Goal: Task Accomplishment & Management: Use online tool/utility

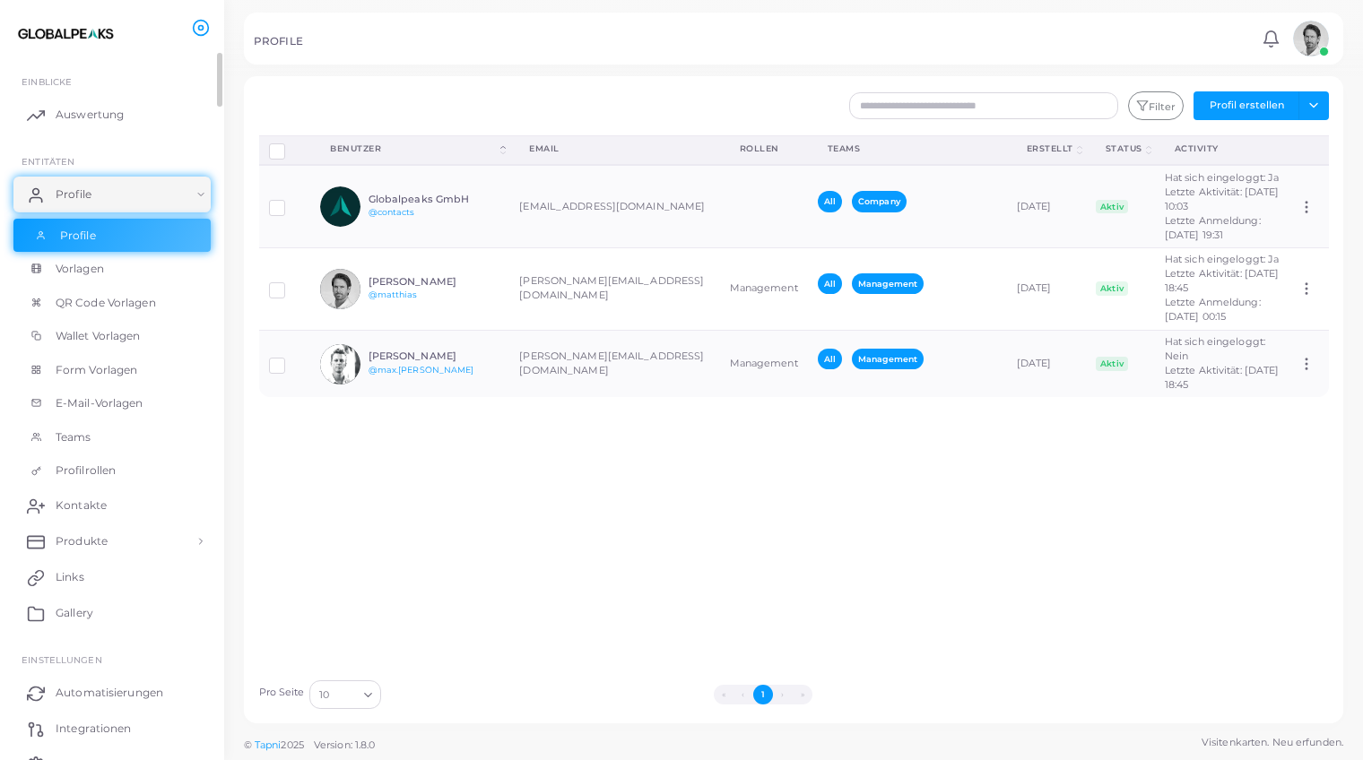
click at [78, 234] on span "Profile" at bounding box center [78, 236] width 36 height 16
click at [412, 196] on h6 "Globalpeaks GmbH" at bounding box center [435, 200] width 132 height 12
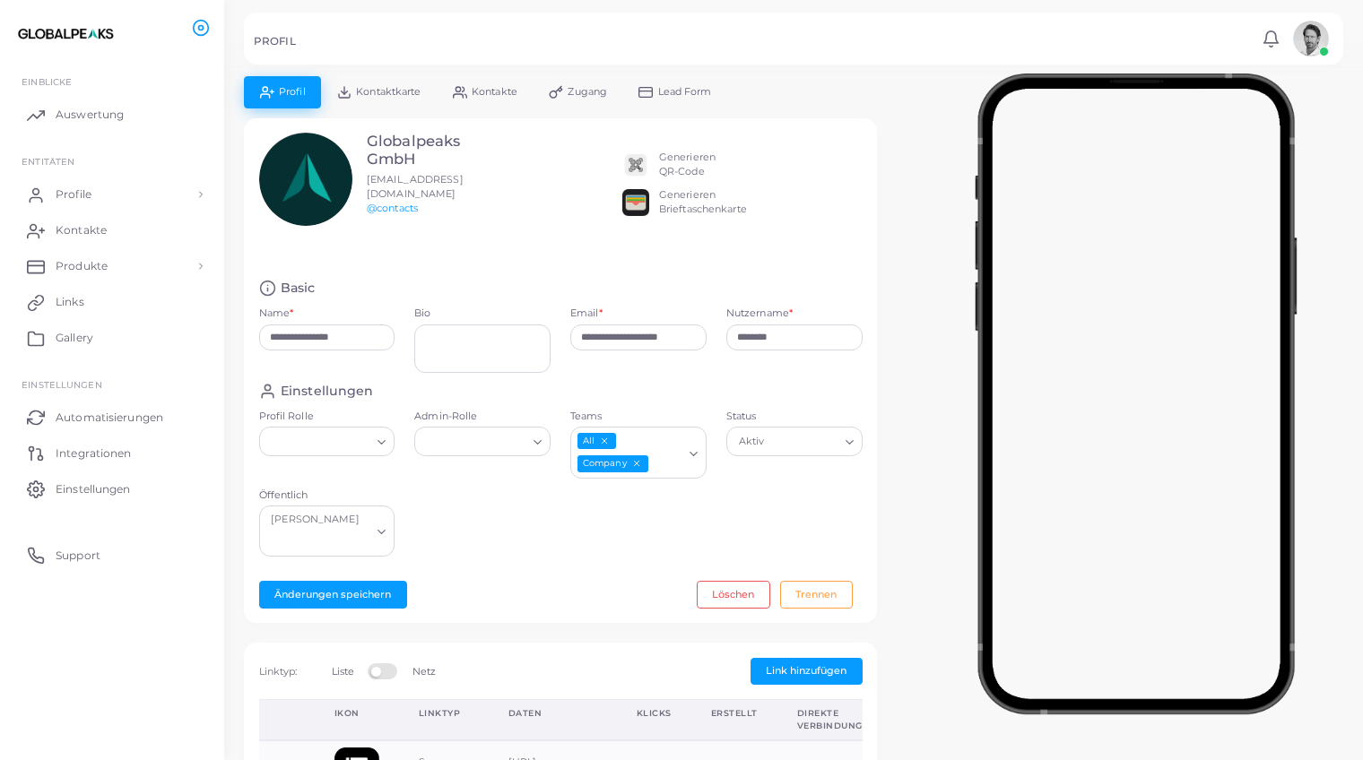
click at [673, 158] on div "Generieren QR-Code" at bounding box center [687, 165] width 56 height 29
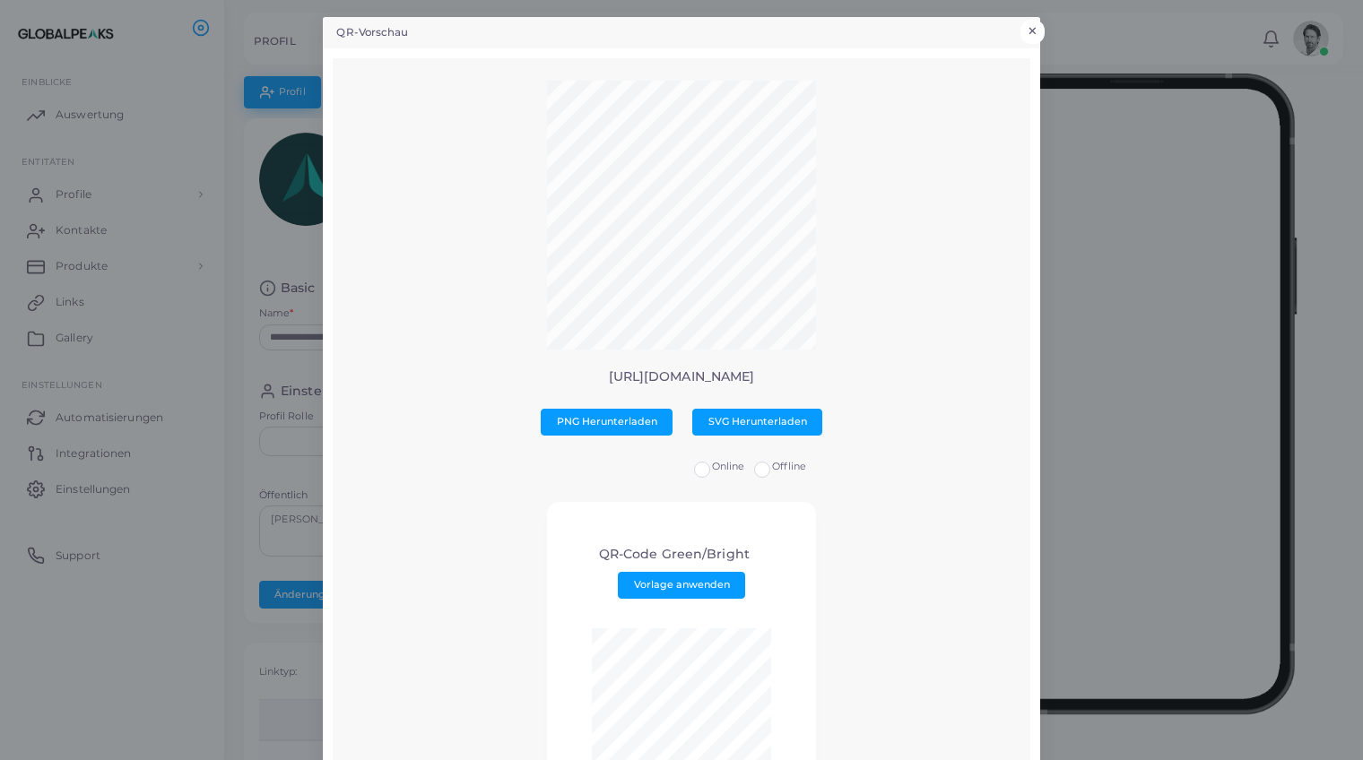
click at [1036, 28] on button "×" at bounding box center [1033, 31] width 24 height 23
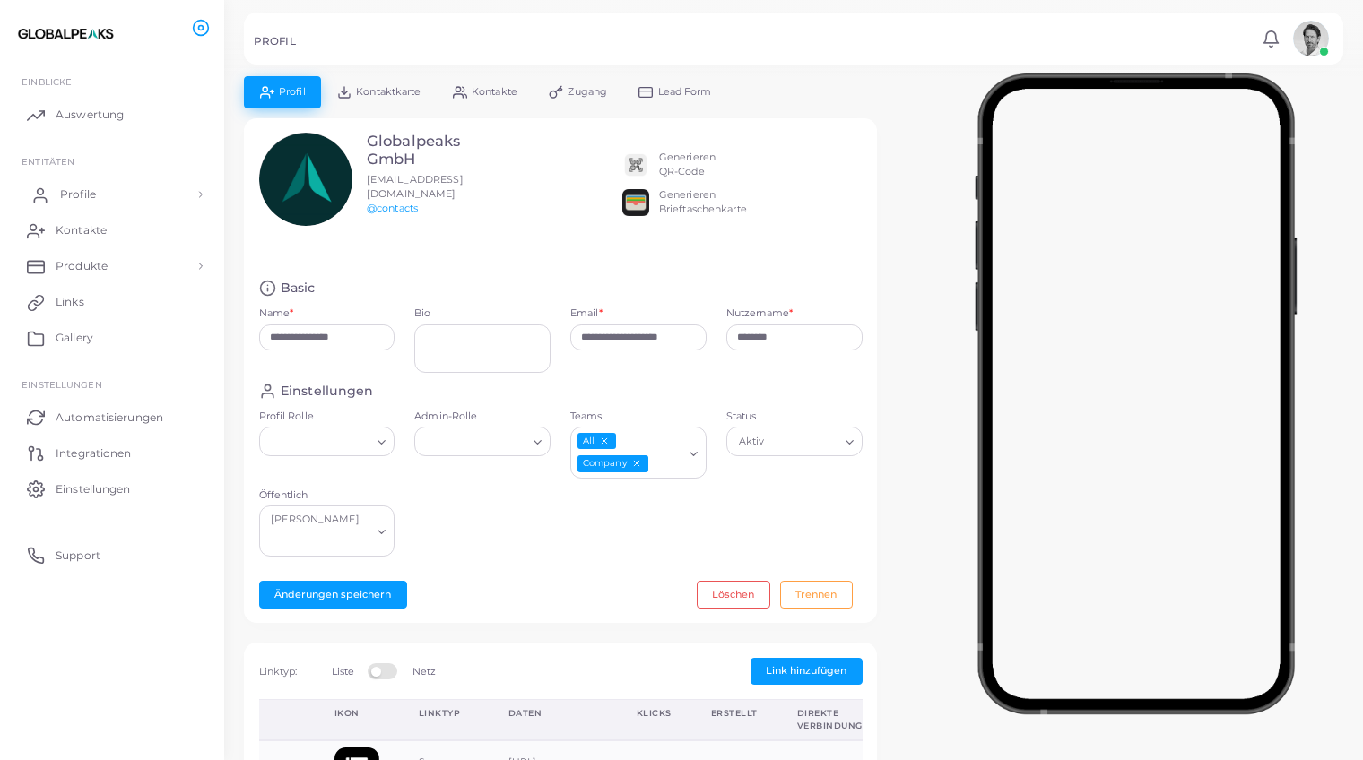
click at [76, 192] on span "Profile" at bounding box center [78, 195] width 36 height 16
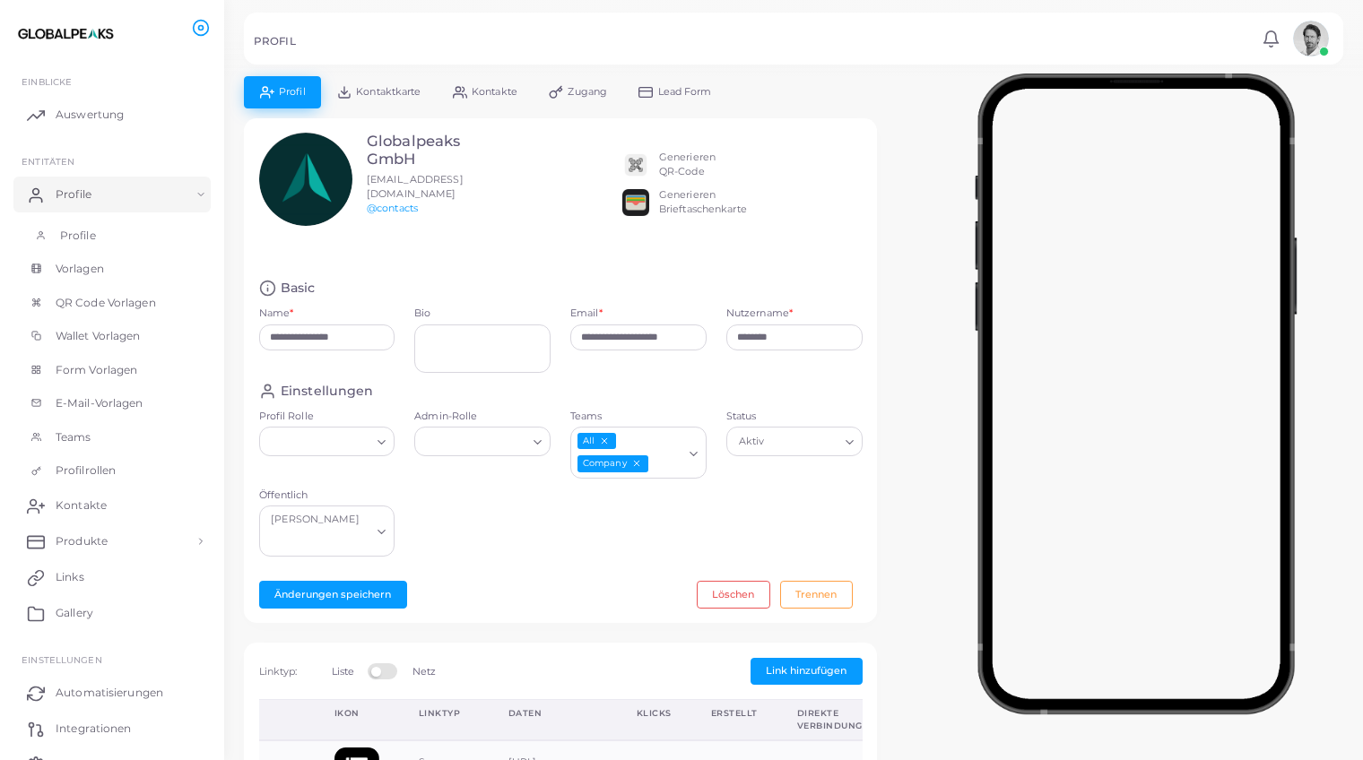
click at [80, 233] on span "Profile" at bounding box center [78, 236] width 36 height 16
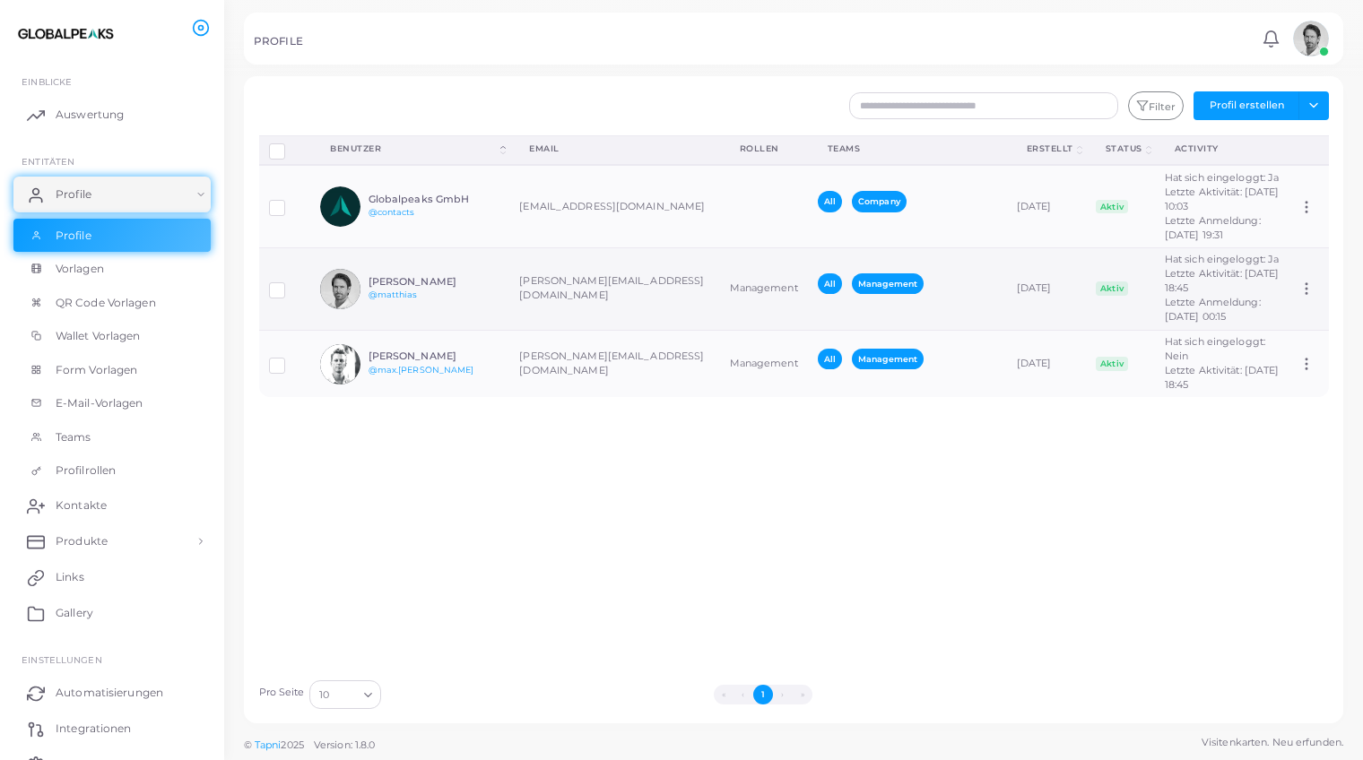
click at [476, 288] on div "[PERSON_NAME] @matthias" at bounding box center [435, 289] width 132 height 26
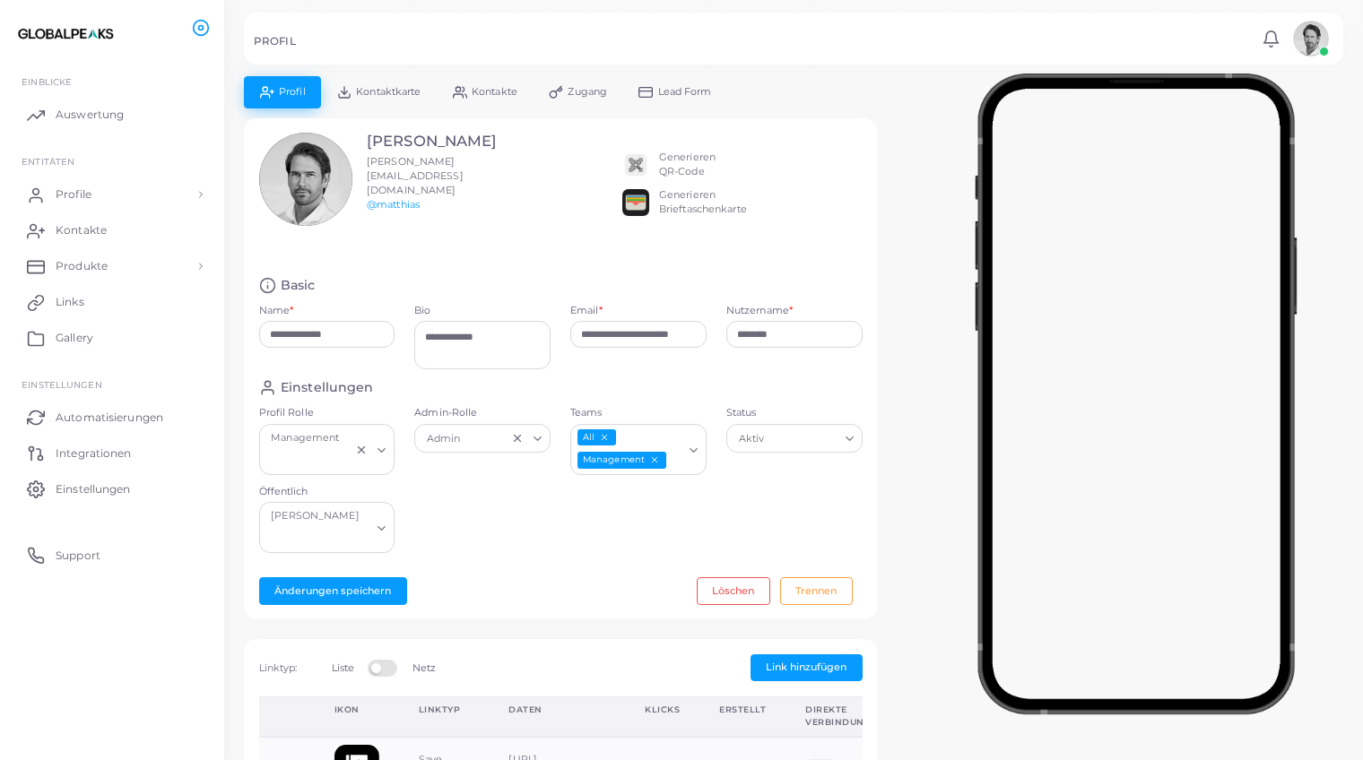
click at [683, 160] on div "Generieren QR-Code" at bounding box center [687, 165] width 56 height 29
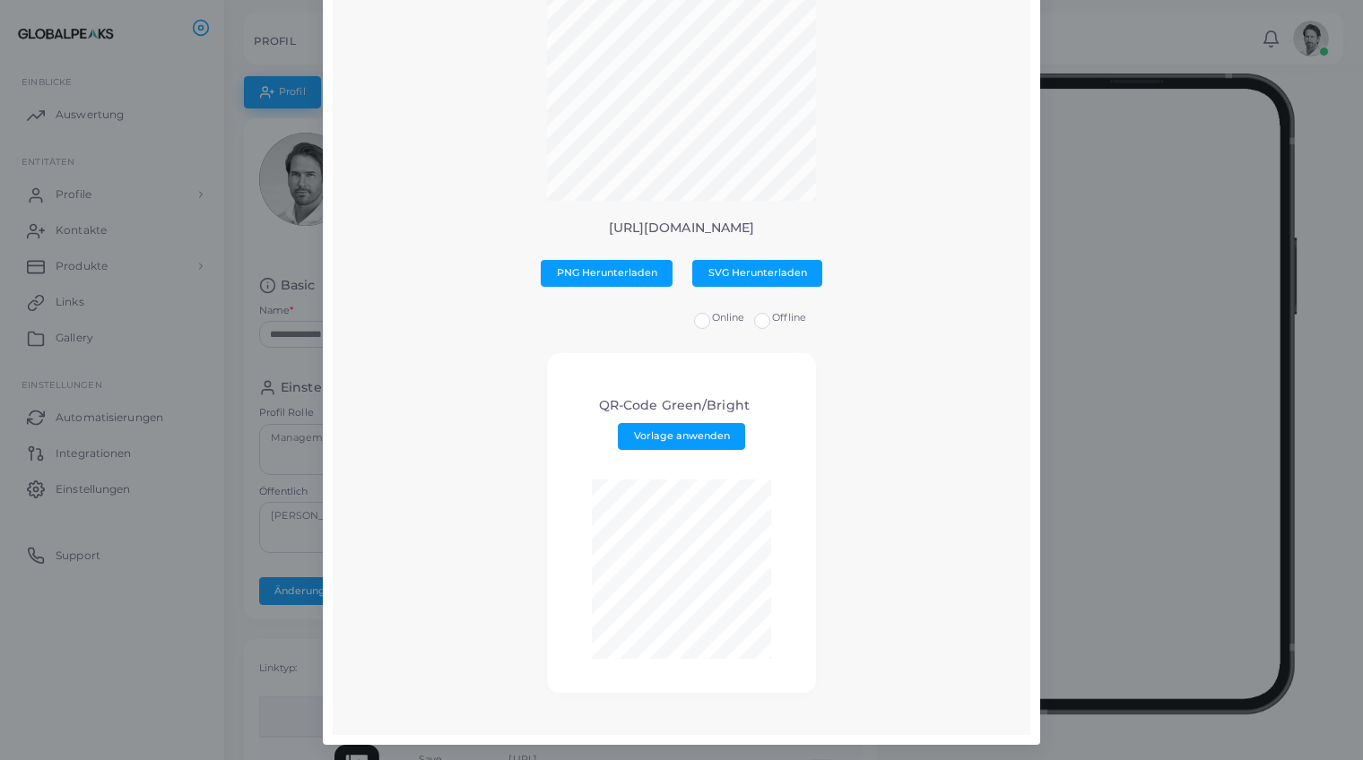
scroll to position [148, 0]
click at [689, 439] on span "Vorlage anwenden" at bounding box center [682, 436] width 96 height 13
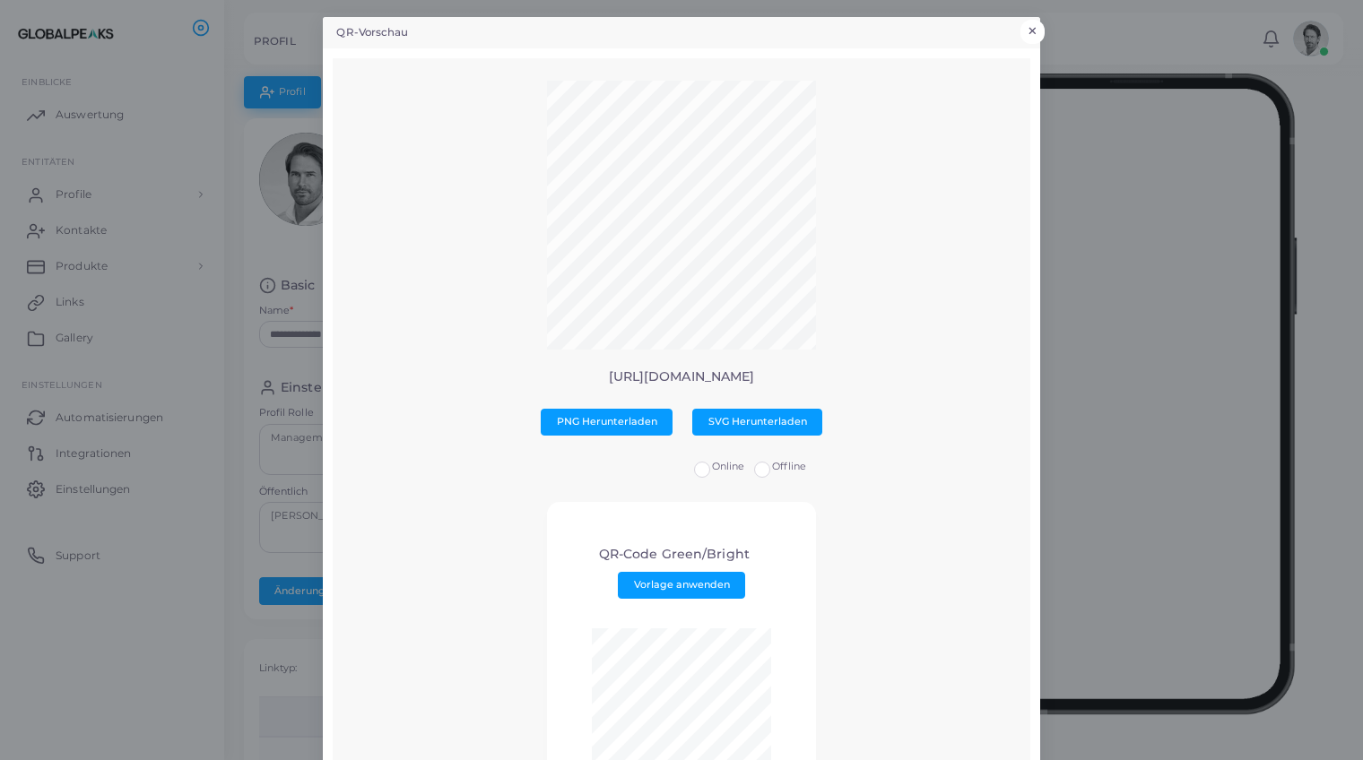
click at [1033, 27] on button "×" at bounding box center [1033, 31] width 24 height 23
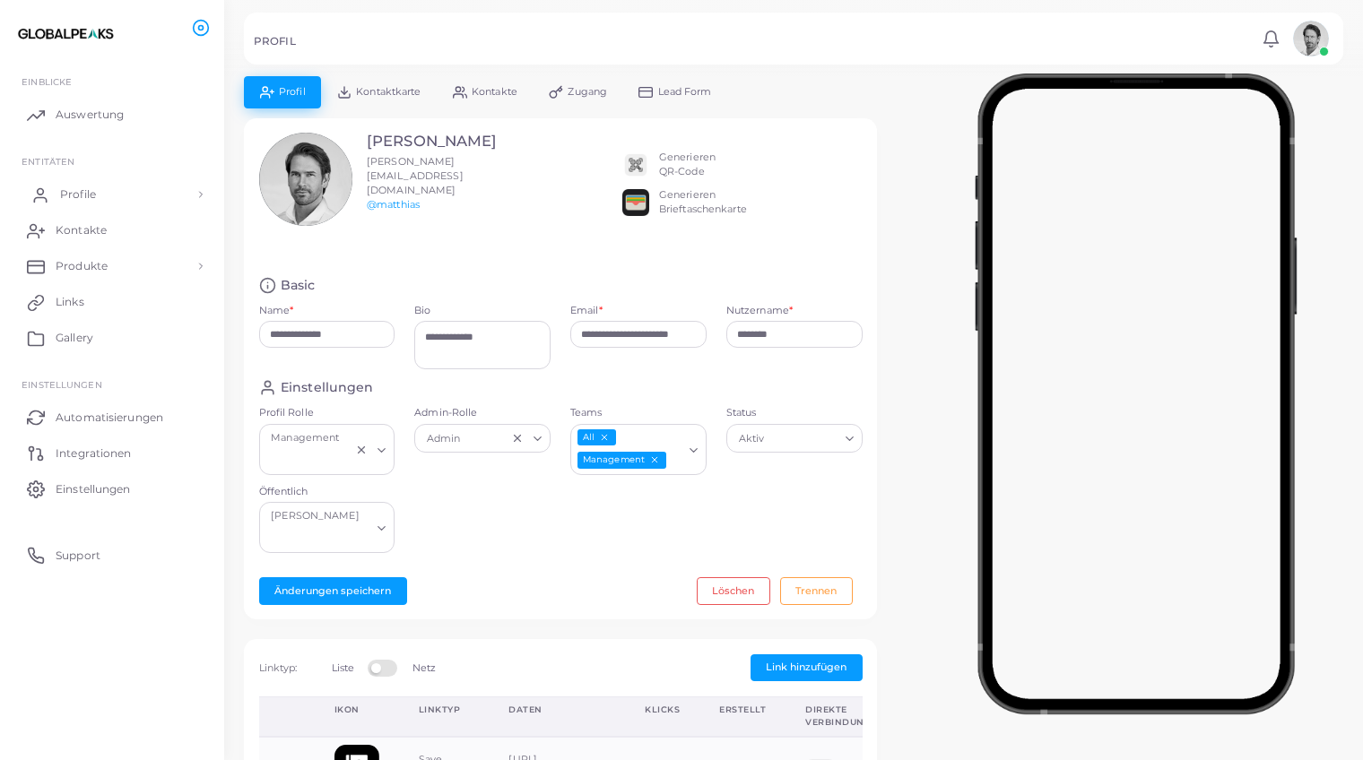
click at [76, 191] on span "Profile" at bounding box center [78, 195] width 36 height 16
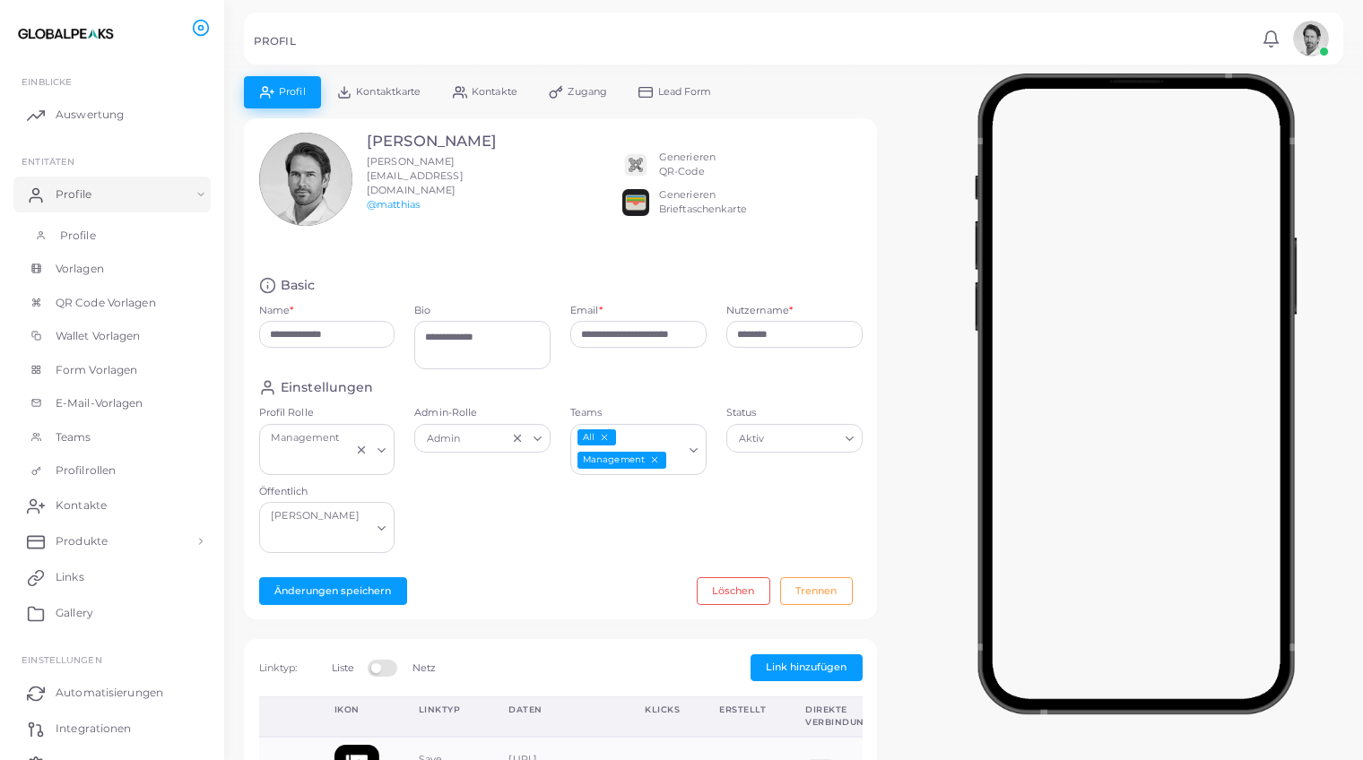
click at [83, 230] on span "Profile" at bounding box center [78, 236] width 36 height 16
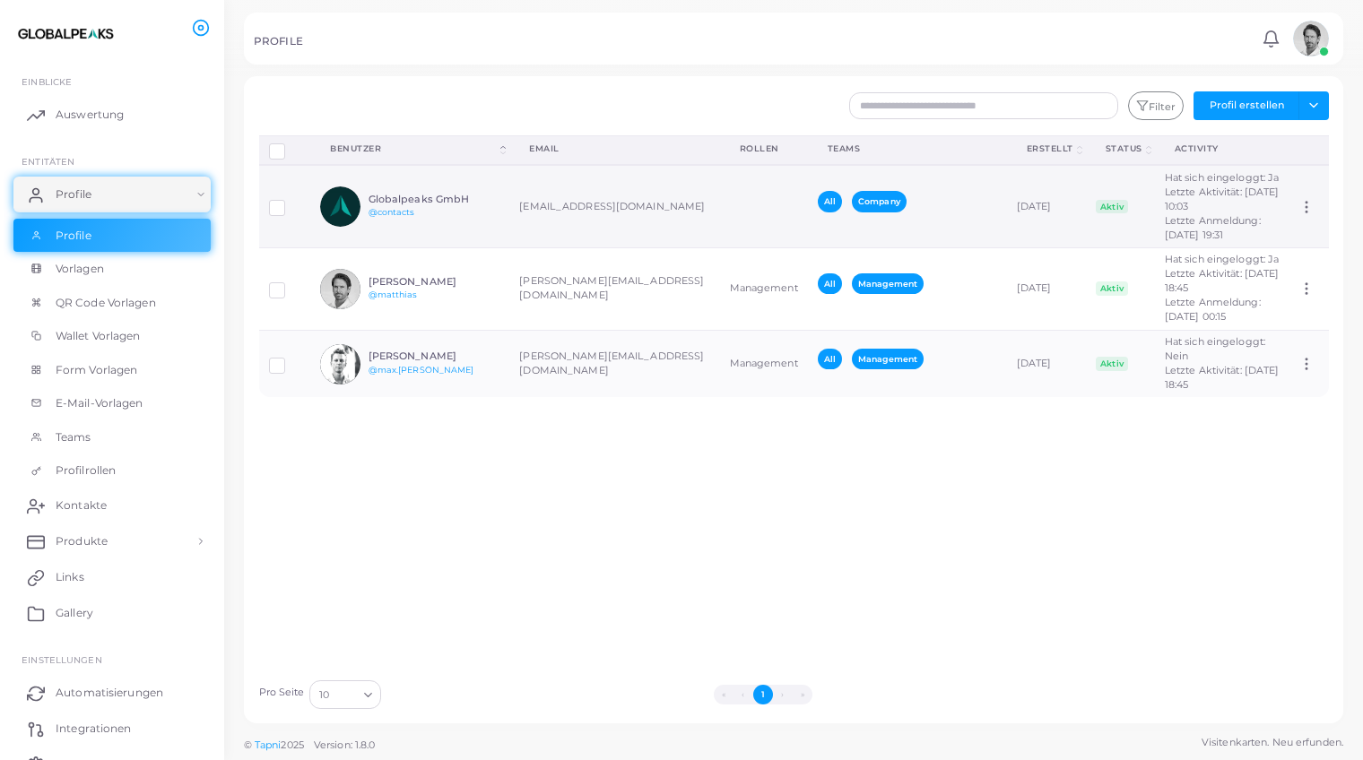
click at [483, 223] on div "Globalpeaks GmbH @contacts" at bounding box center [409, 207] width 179 height 40
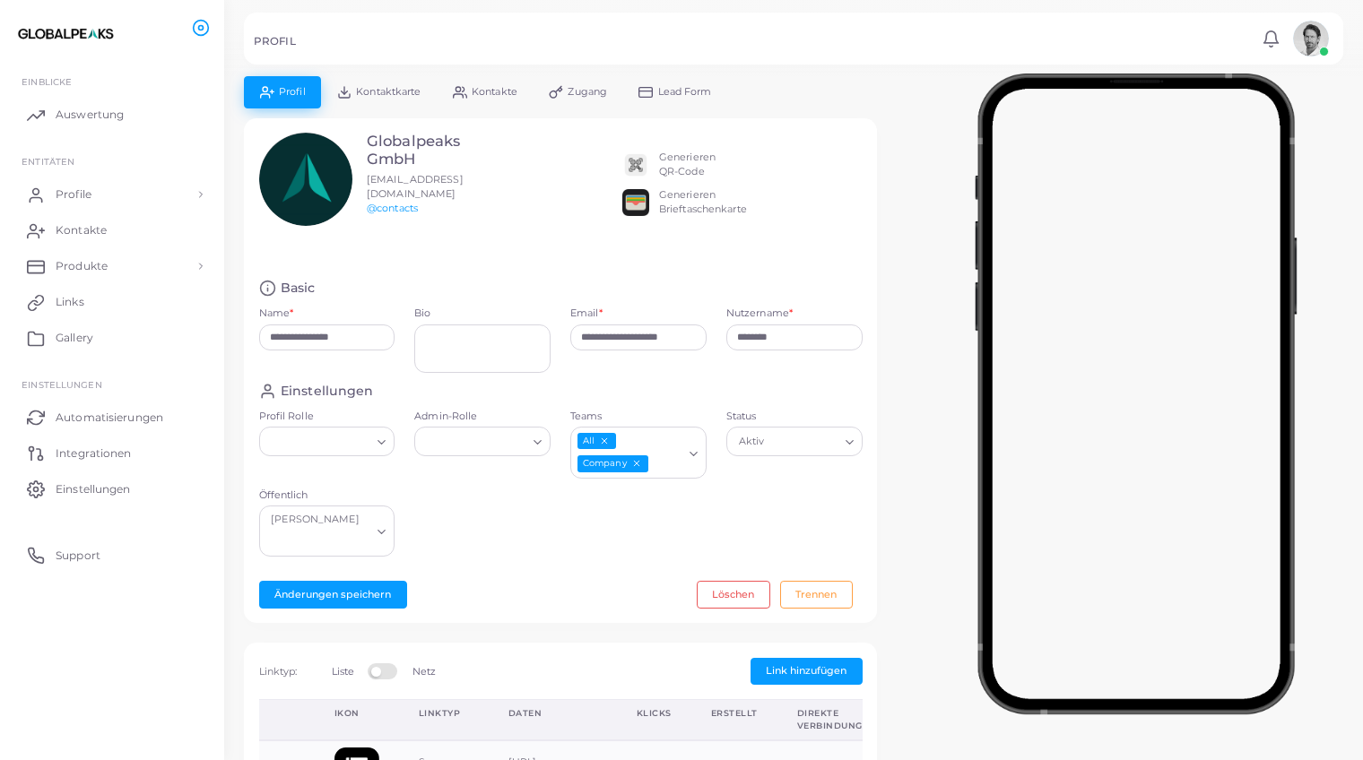
click at [682, 165] on div "Generieren QR-Code" at bounding box center [687, 165] width 56 height 29
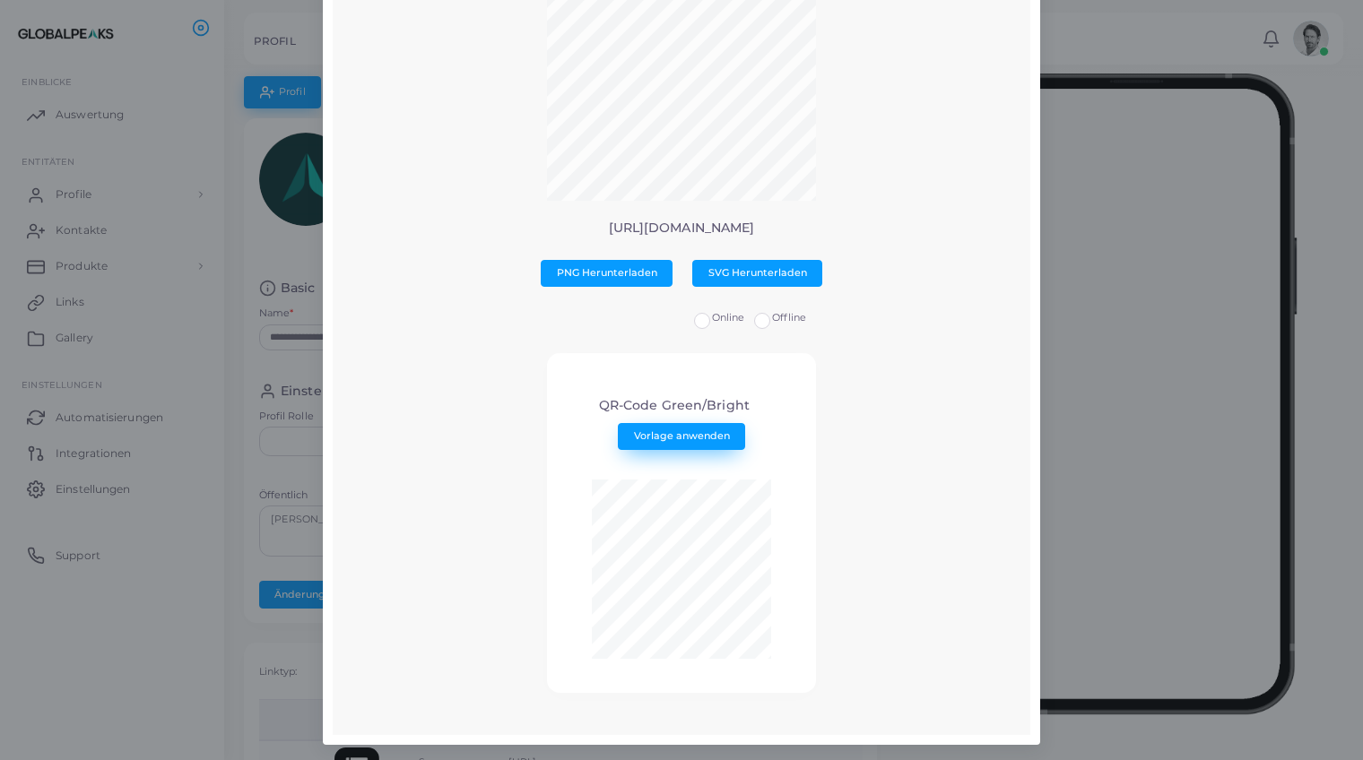
scroll to position [148, 0]
click at [656, 434] on span "Vorlage anwenden" at bounding box center [682, 436] width 96 height 13
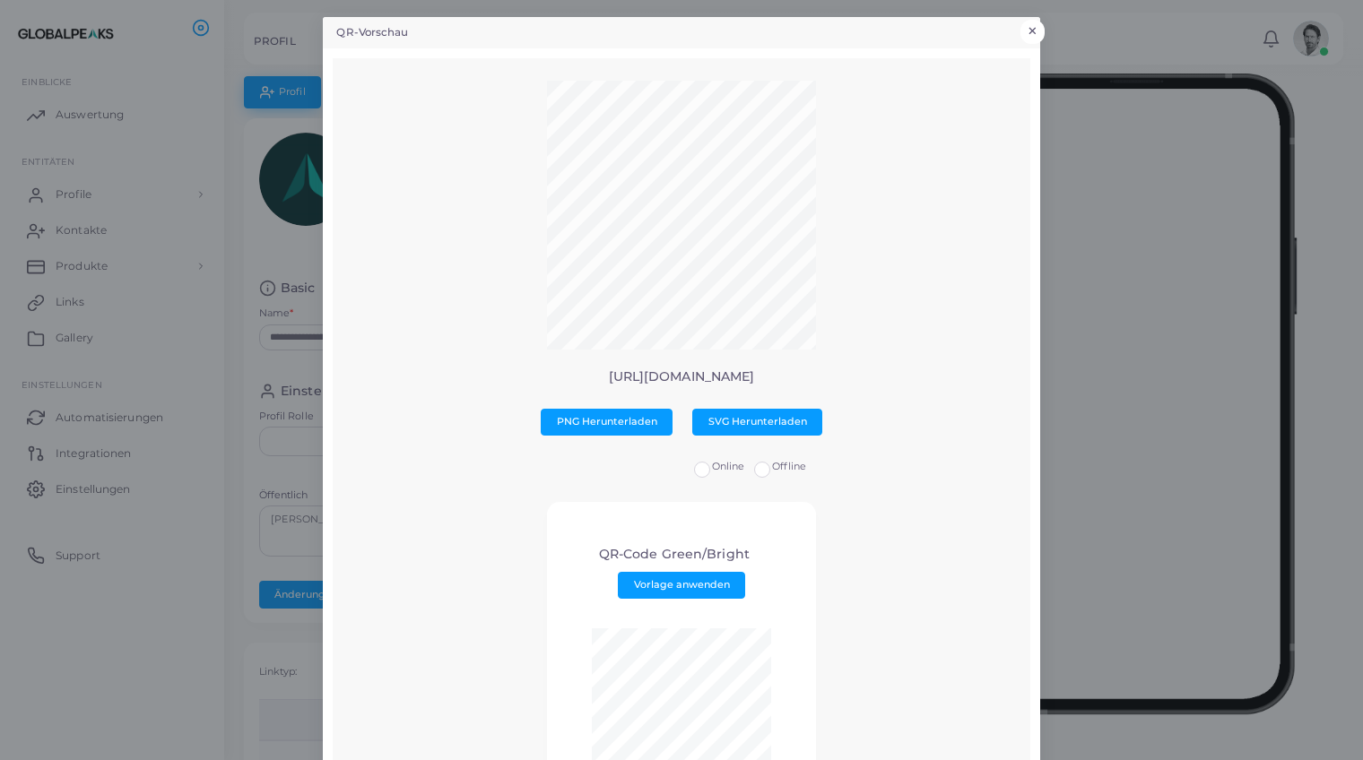
click at [1037, 28] on button "×" at bounding box center [1033, 31] width 24 height 23
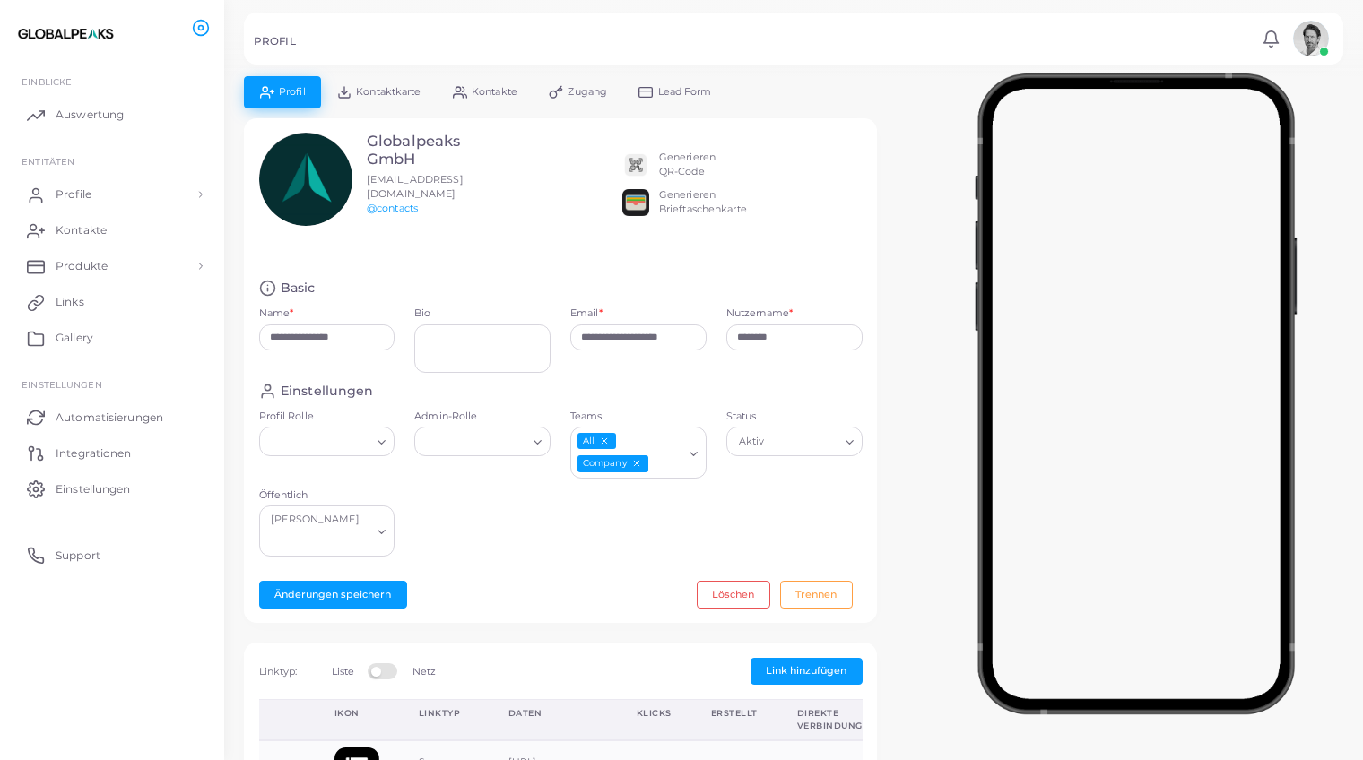
click at [673, 198] on div "Generieren Brieftaschenkarte" at bounding box center [703, 202] width 88 height 29
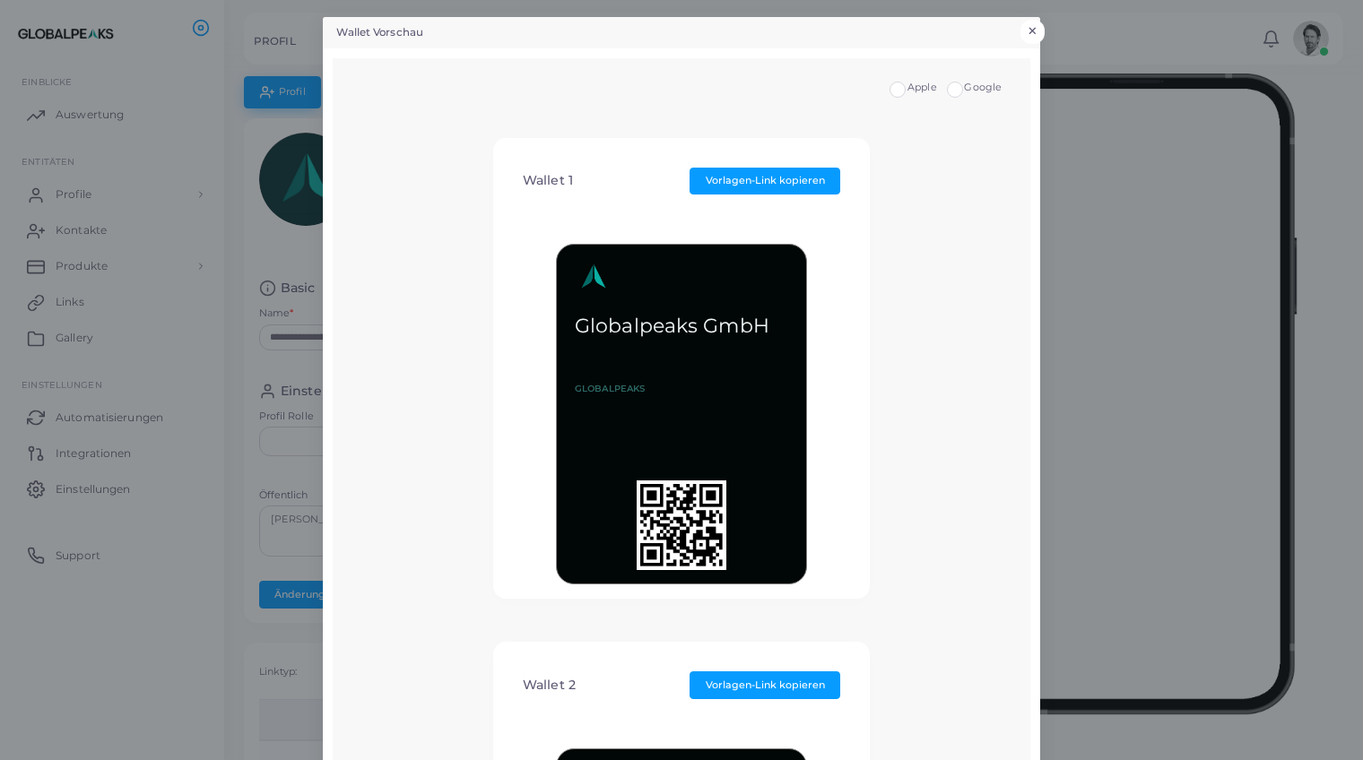
click at [1030, 31] on button "×" at bounding box center [1033, 31] width 24 height 23
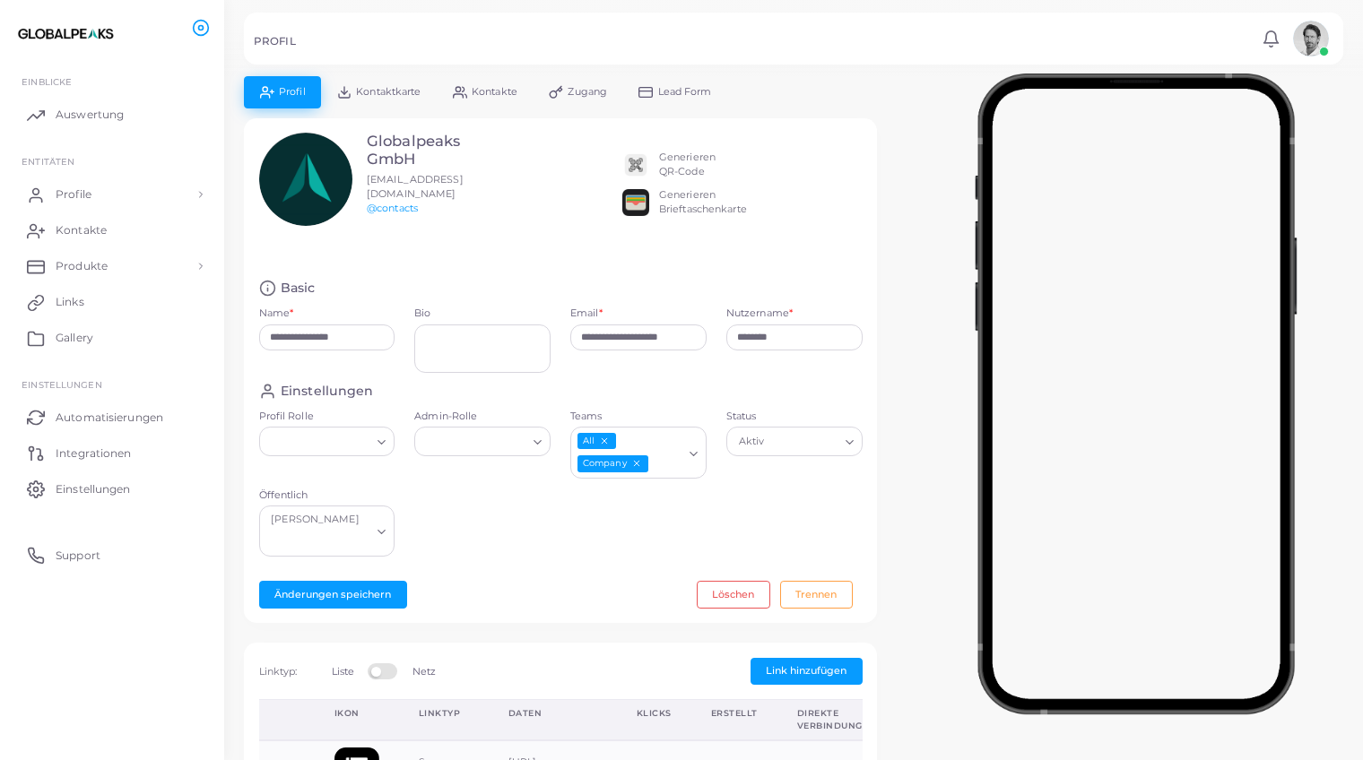
click at [637, 163] on img at bounding box center [635, 165] width 27 height 27
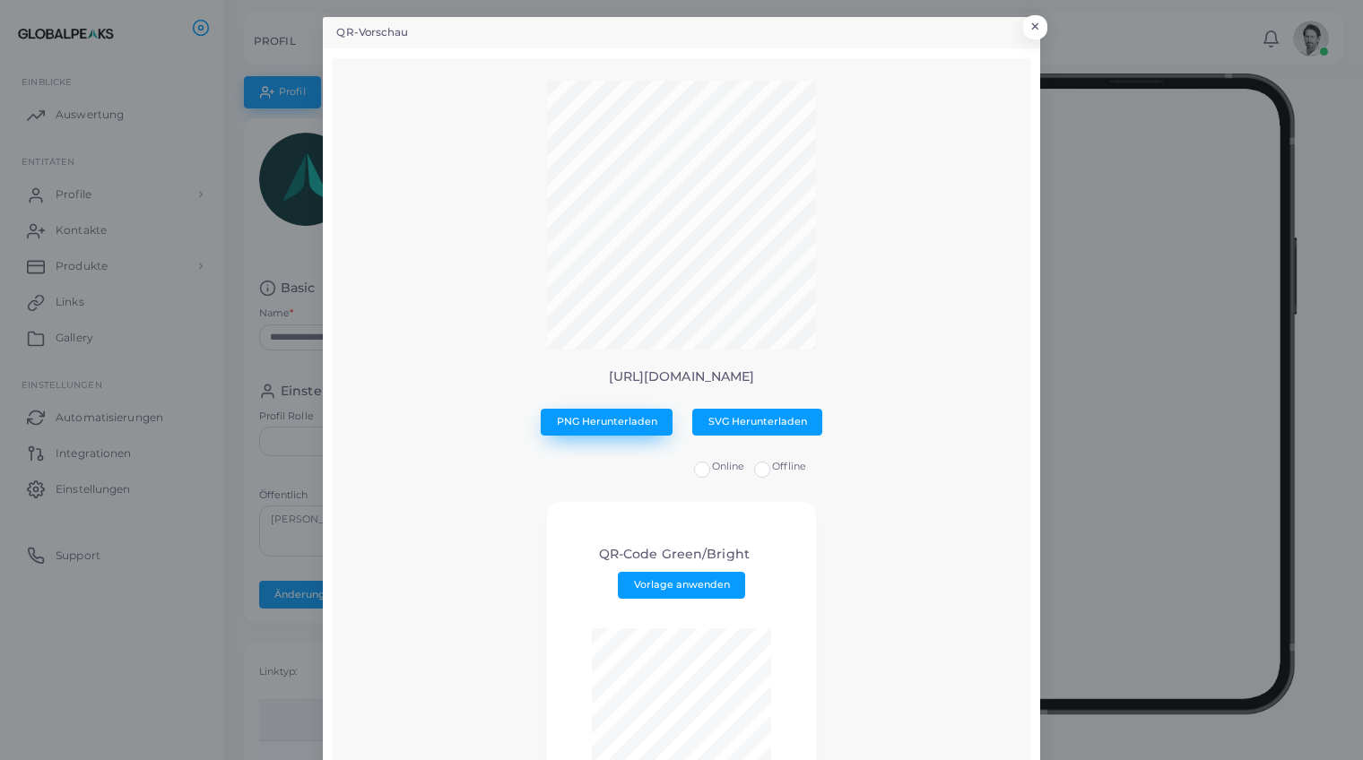
click at [622, 421] on span "PNG Herunterladen" at bounding box center [607, 421] width 100 height 13
click at [746, 419] on span "SVG Herunterladen" at bounding box center [757, 421] width 99 height 13
drag, startPoint x: 551, startPoint y: 373, endPoint x: 804, endPoint y: 377, distance: 253.8
click at [804, 377] on p "[URL][DOMAIN_NAME]" at bounding box center [681, 376] width 670 height 15
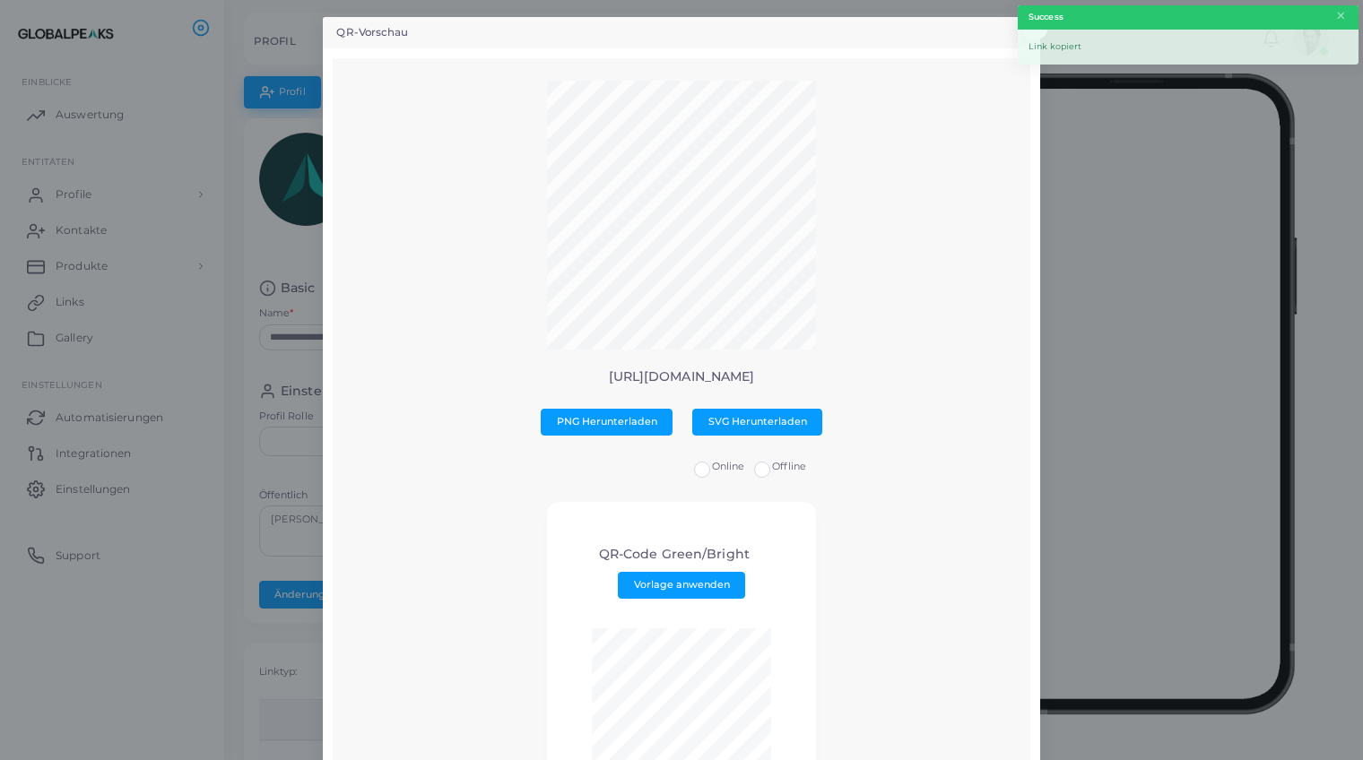
copy p "[URL][DOMAIN_NAME]"
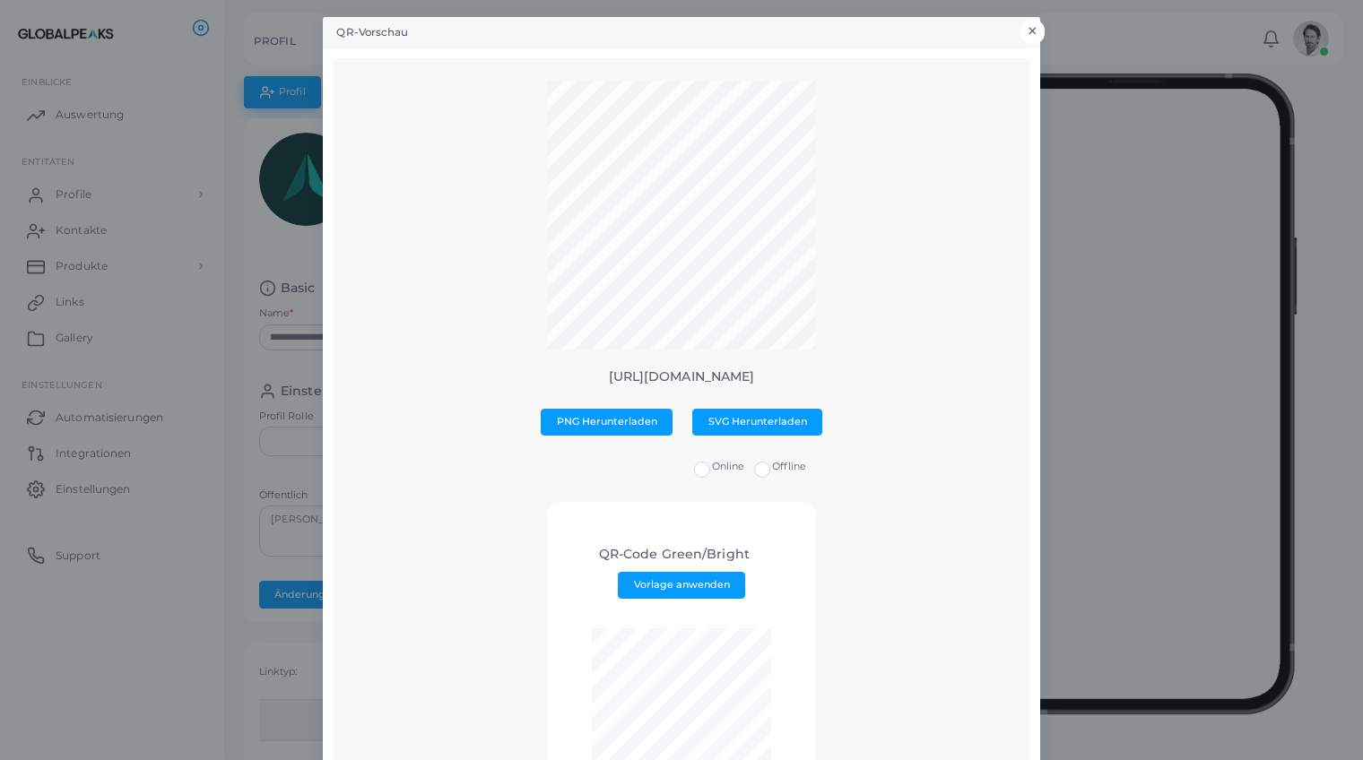
click at [1033, 32] on button "×" at bounding box center [1033, 31] width 24 height 23
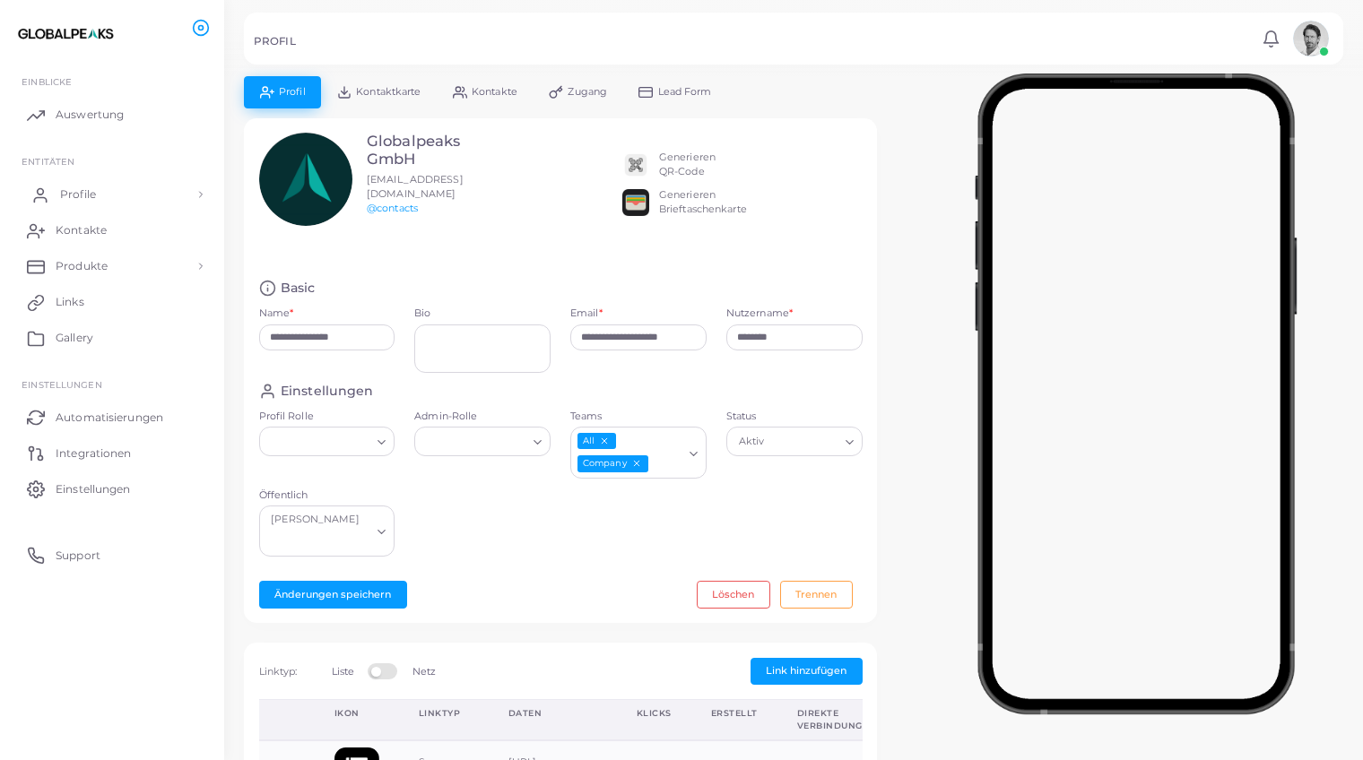
click at [67, 192] on span "Profile" at bounding box center [78, 195] width 36 height 16
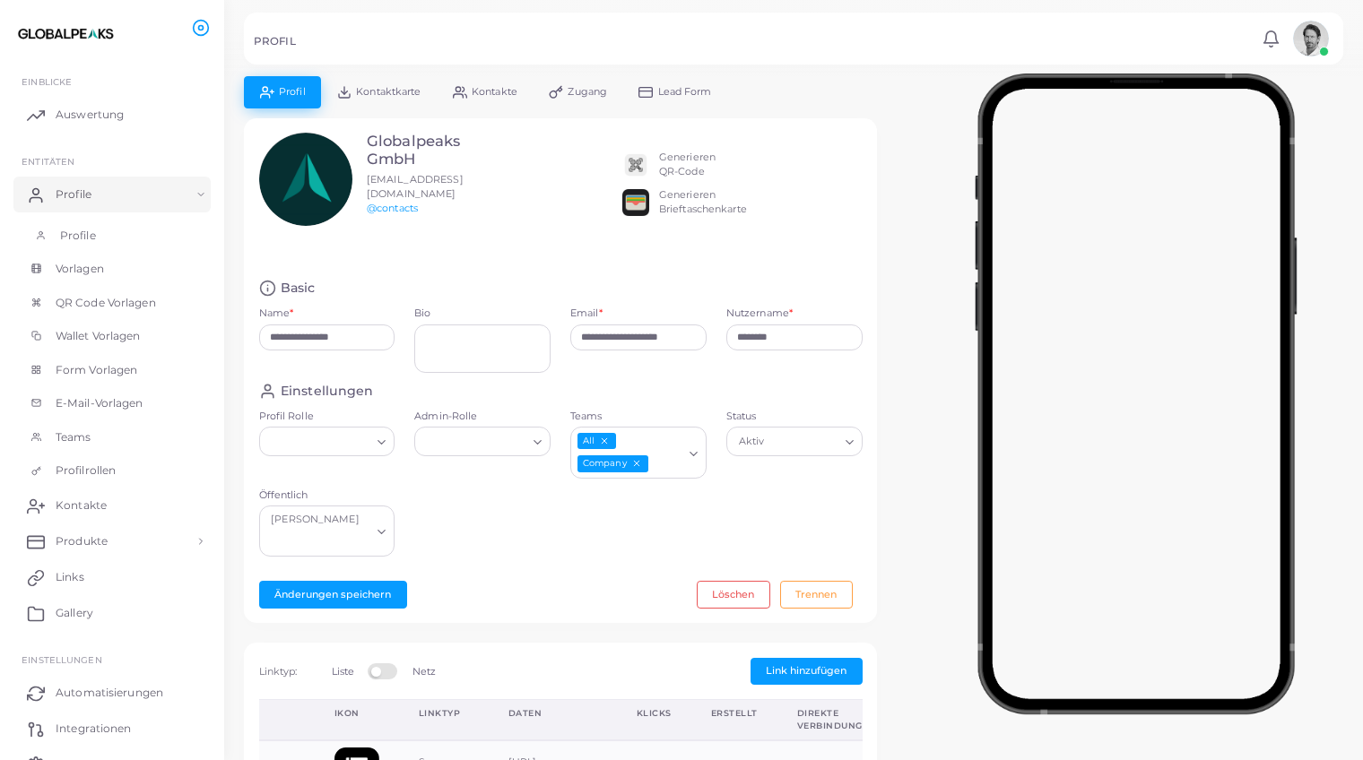
click at [74, 233] on span "Profile" at bounding box center [78, 236] width 36 height 16
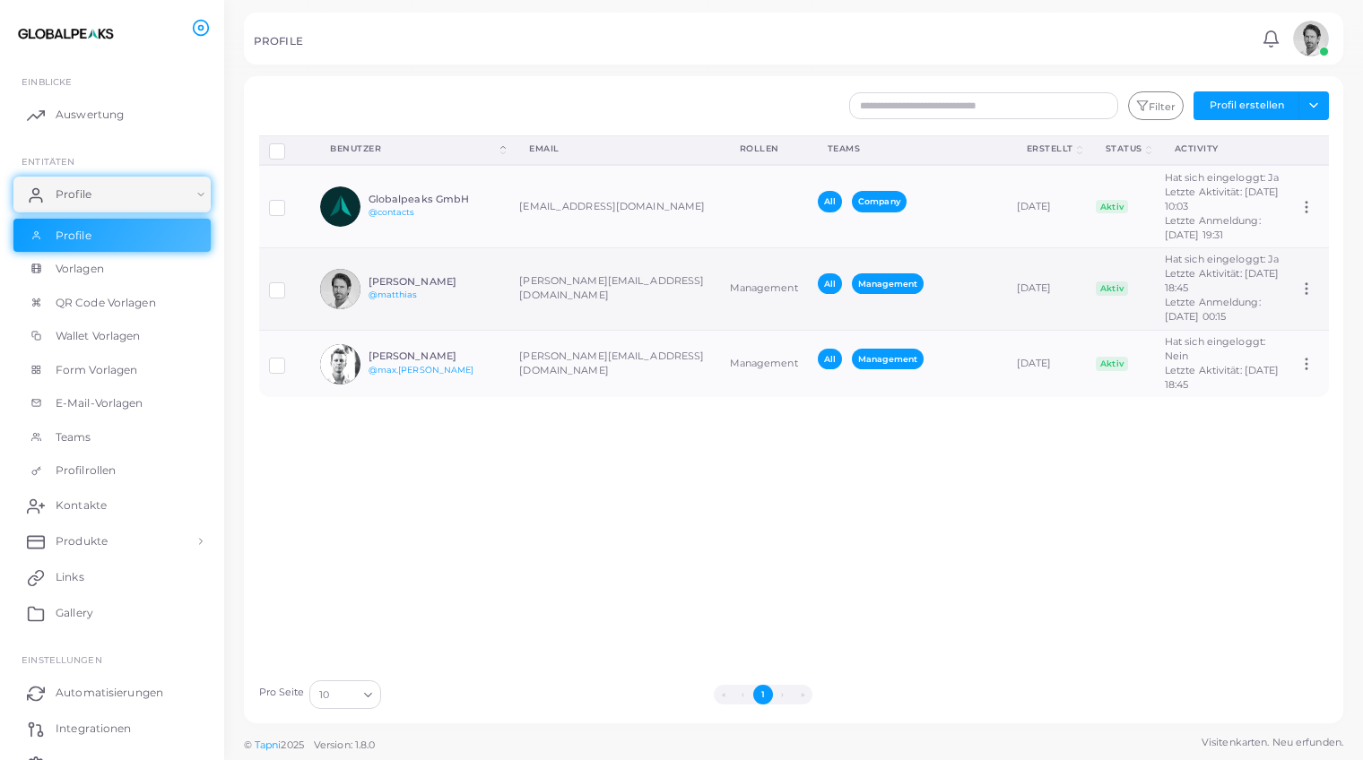
click at [471, 276] on h6 "[PERSON_NAME]" at bounding box center [435, 282] width 132 height 12
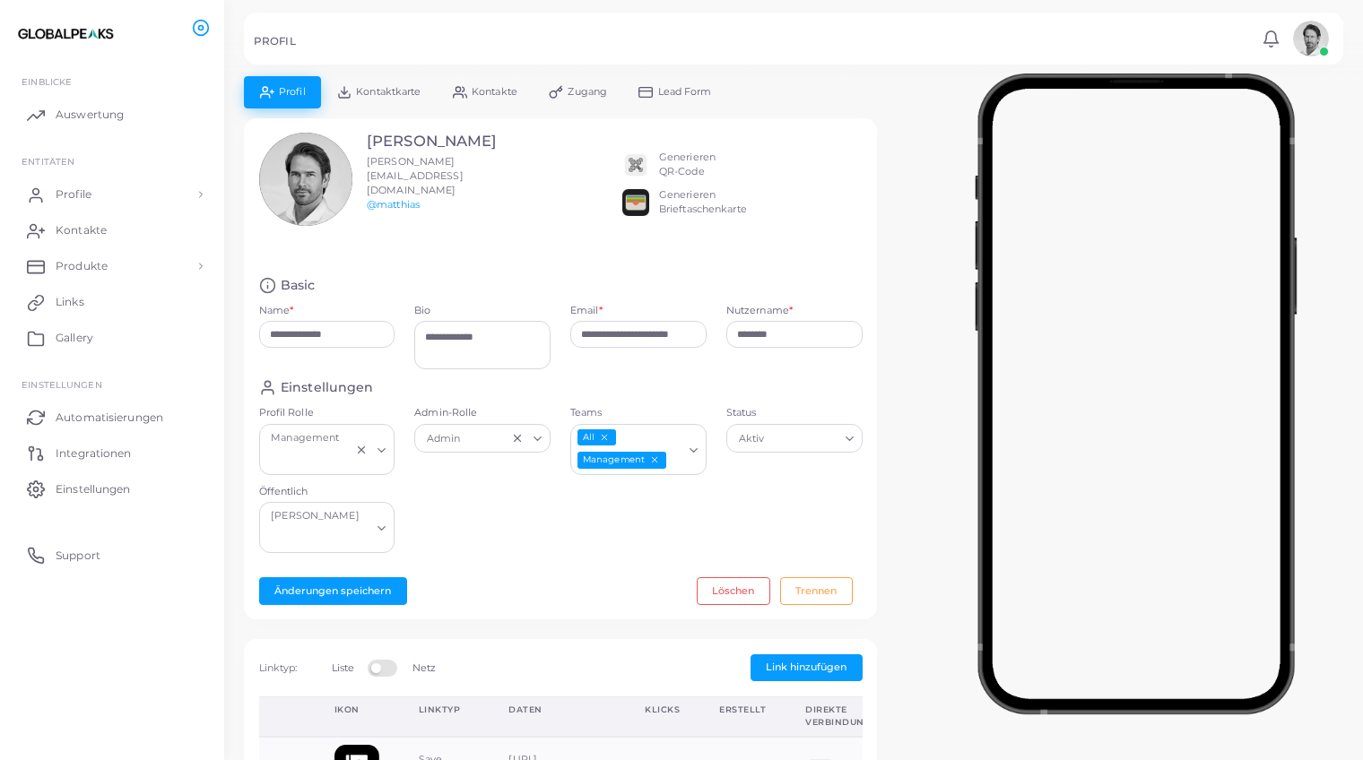
click at [680, 162] on div "Generieren QR-Code" at bounding box center [687, 165] width 56 height 29
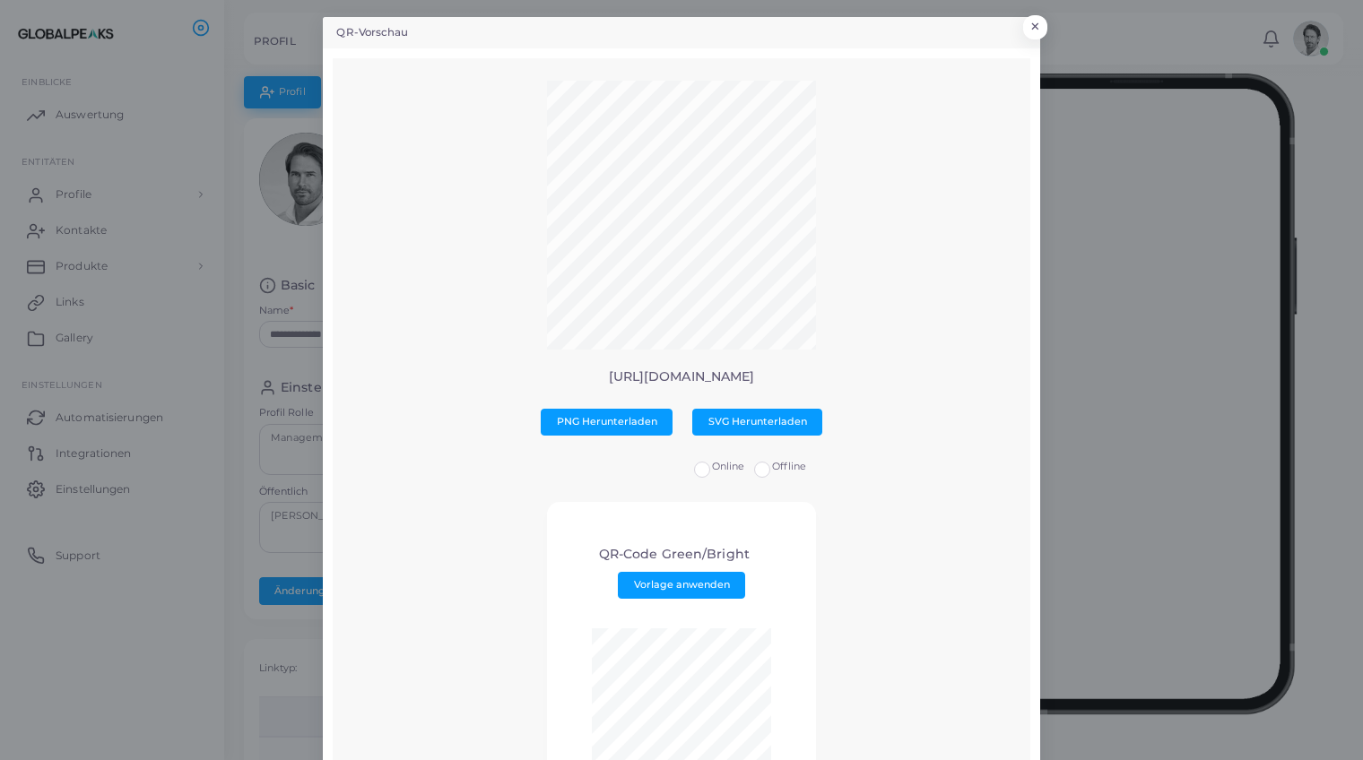
scroll to position [4, 0]
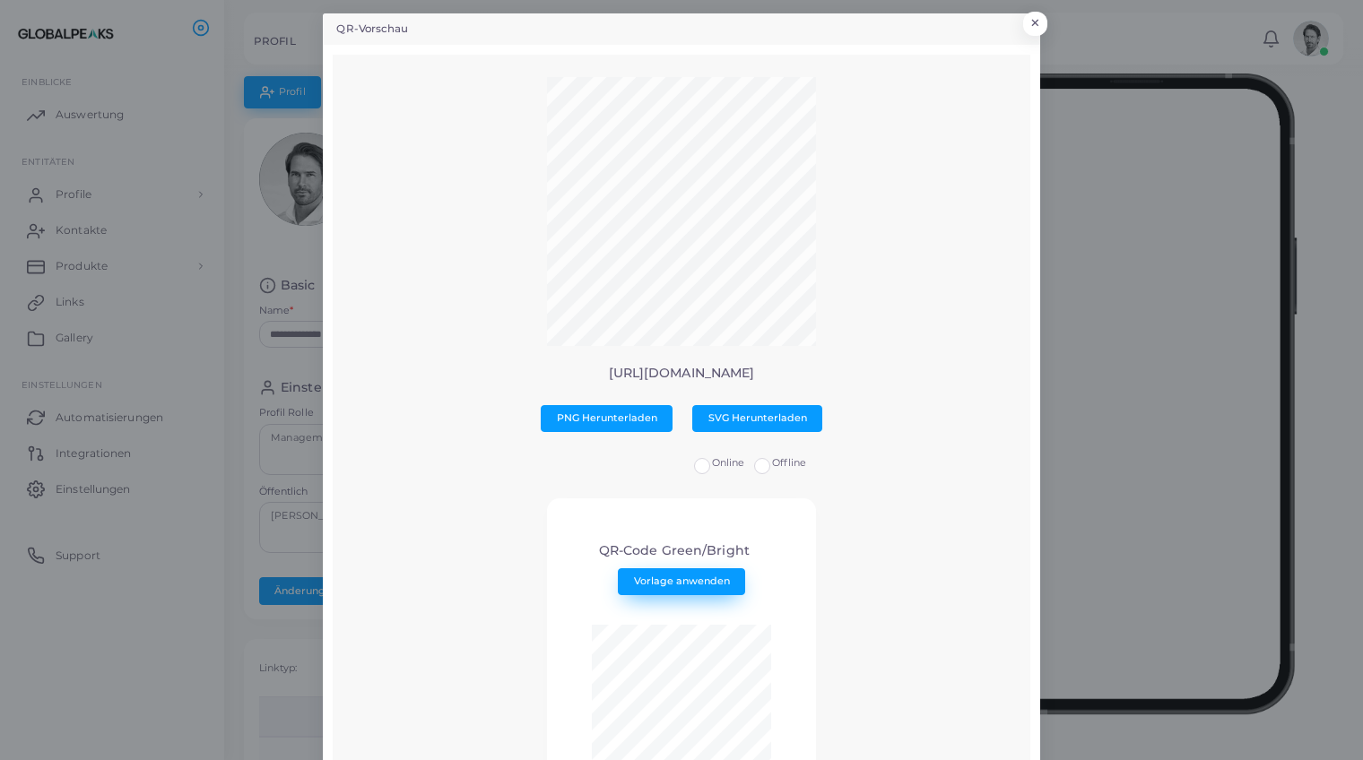
click at [669, 580] on span "Vorlage anwenden" at bounding box center [682, 581] width 96 height 13
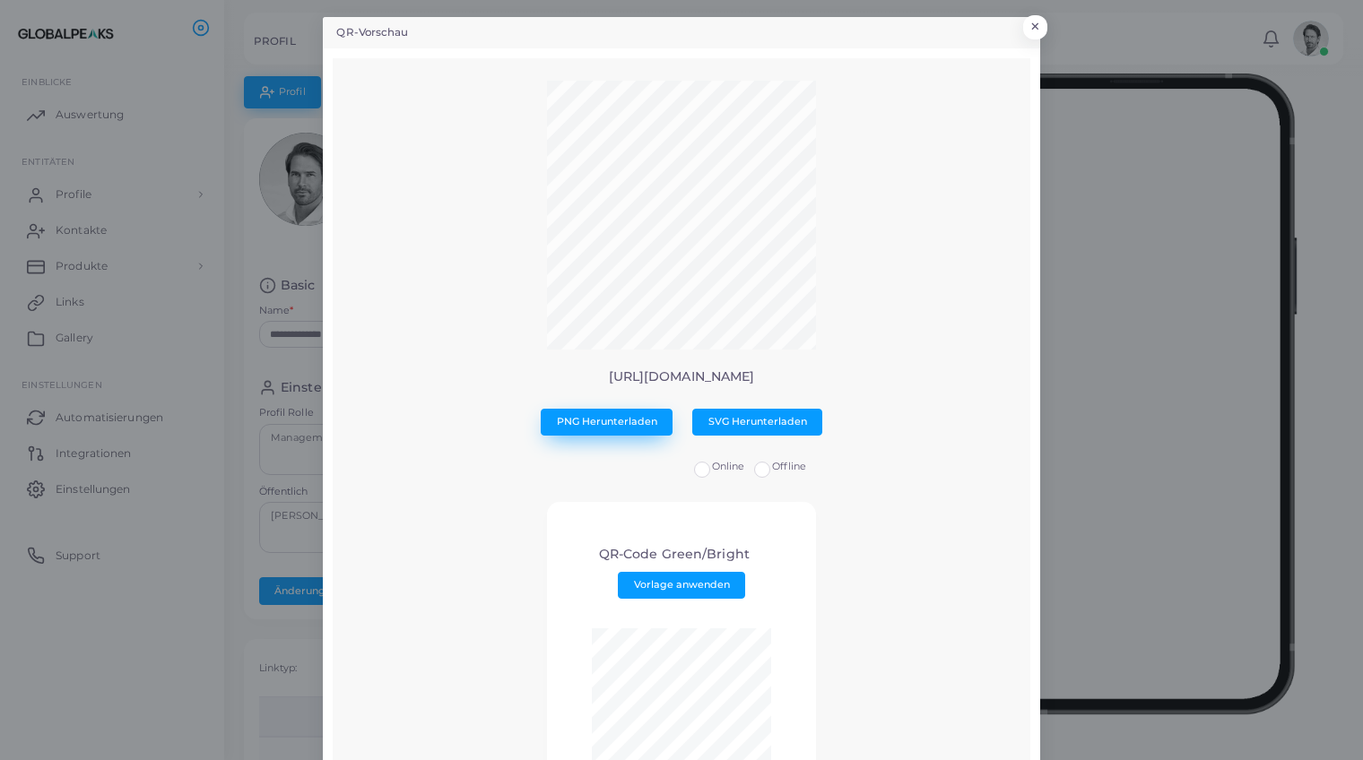
click at [610, 421] on span "PNG Herunterladen" at bounding box center [607, 421] width 100 height 13
click at [748, 418] on span "SVG Herunterladen" at bounding box center [757, 421] width 99 height 13
click at [1034, 28] on button "×" at bounding box center [1033, 31] width 24 height 23
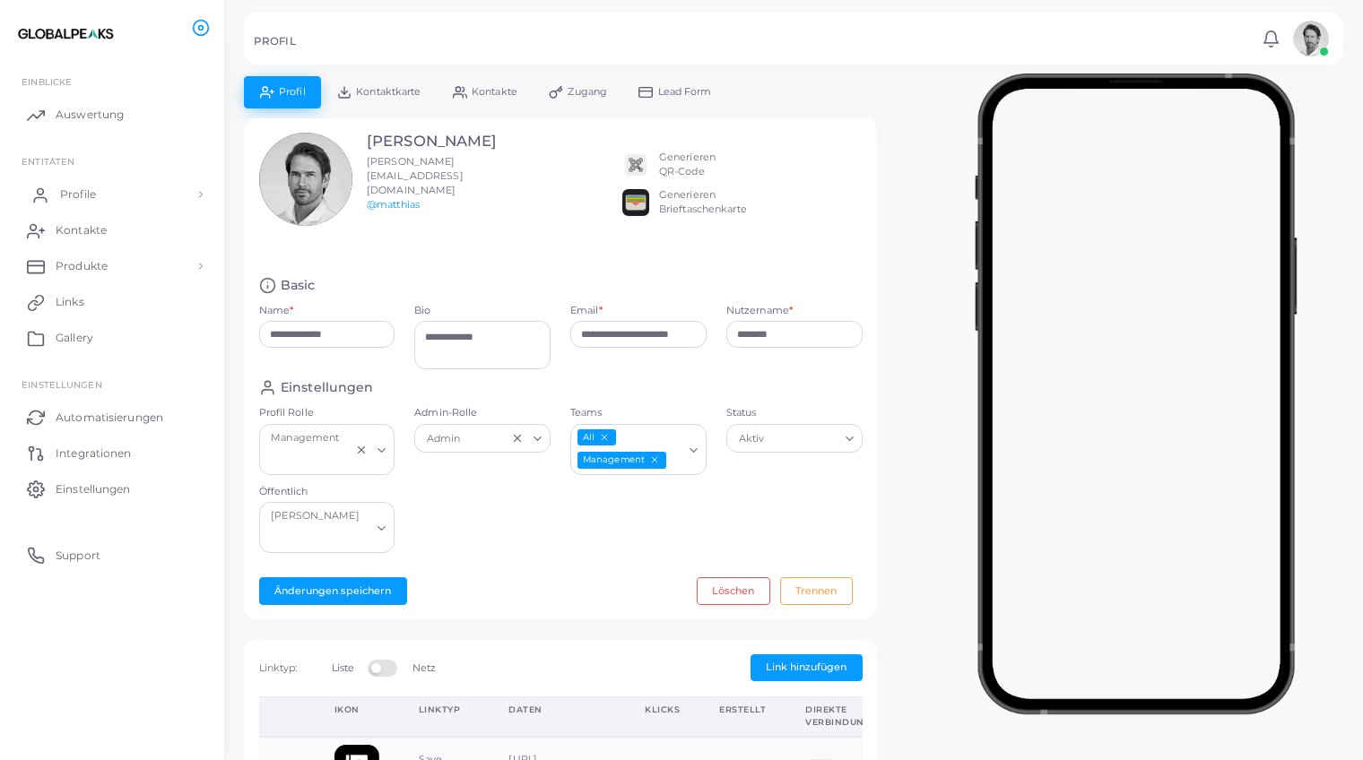
click at [72, 193] on span "Profile" at bounding box center [78, 195] width 36 height 16
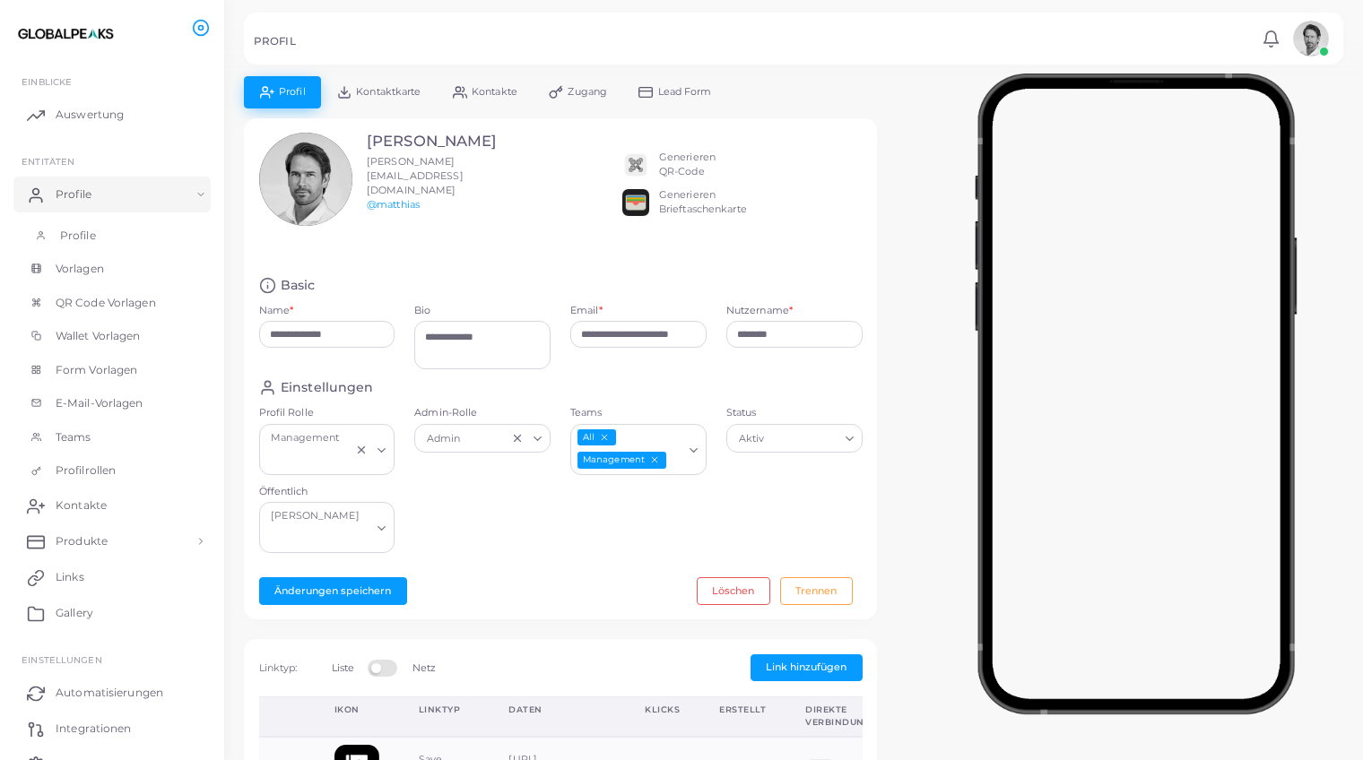
click at [73, 236] on span "Profile" at bounding box center [78, 236] width 36 height 16
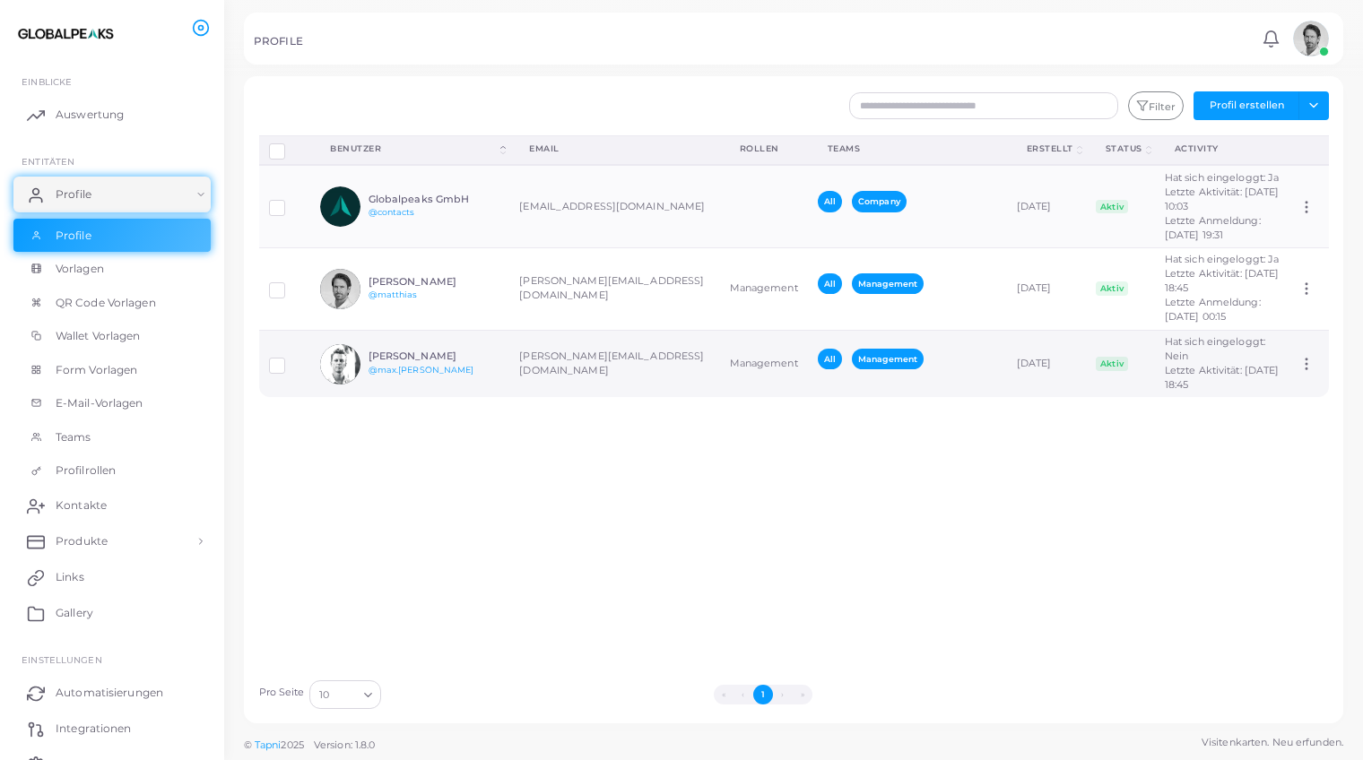
click at [461, 351] on h6 "[PERSON_NAME]" at bounding box center [435, 357] width 132 height 12
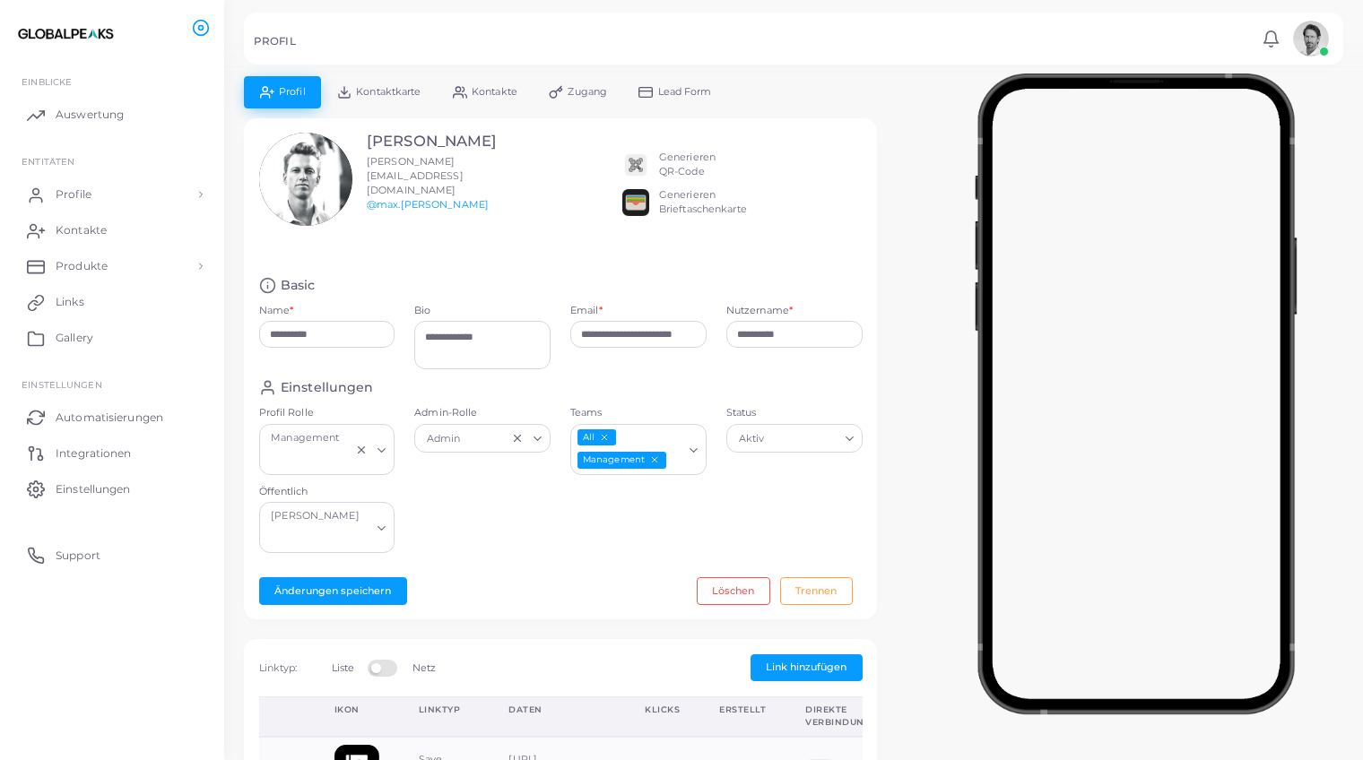
click at [681, 167] on div "Generieren QR-Code" at bounding box center [687, 165] width 56 height 29
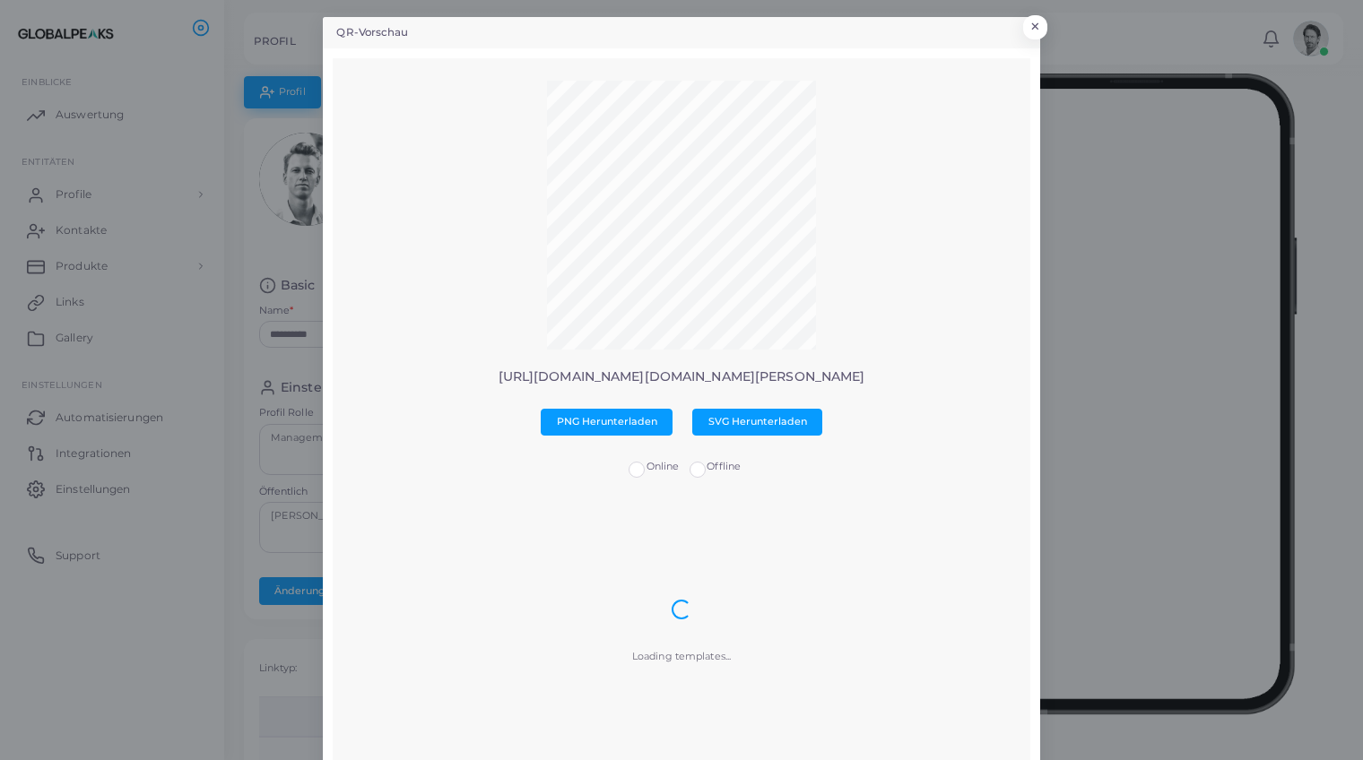
scroll to position [4, 0]
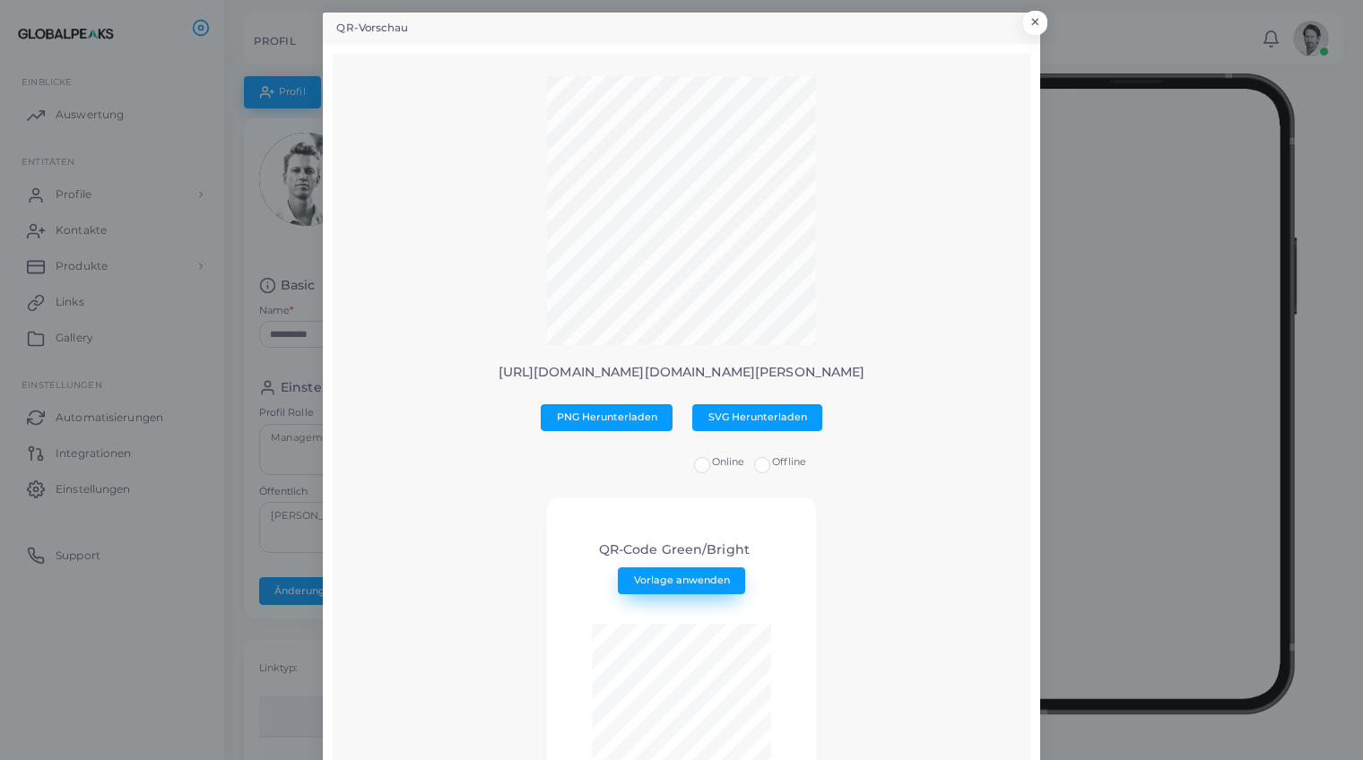
click at [680, 581] on span "Vorlage anwenden" at bounding box center [682, 580] width 96 height 13
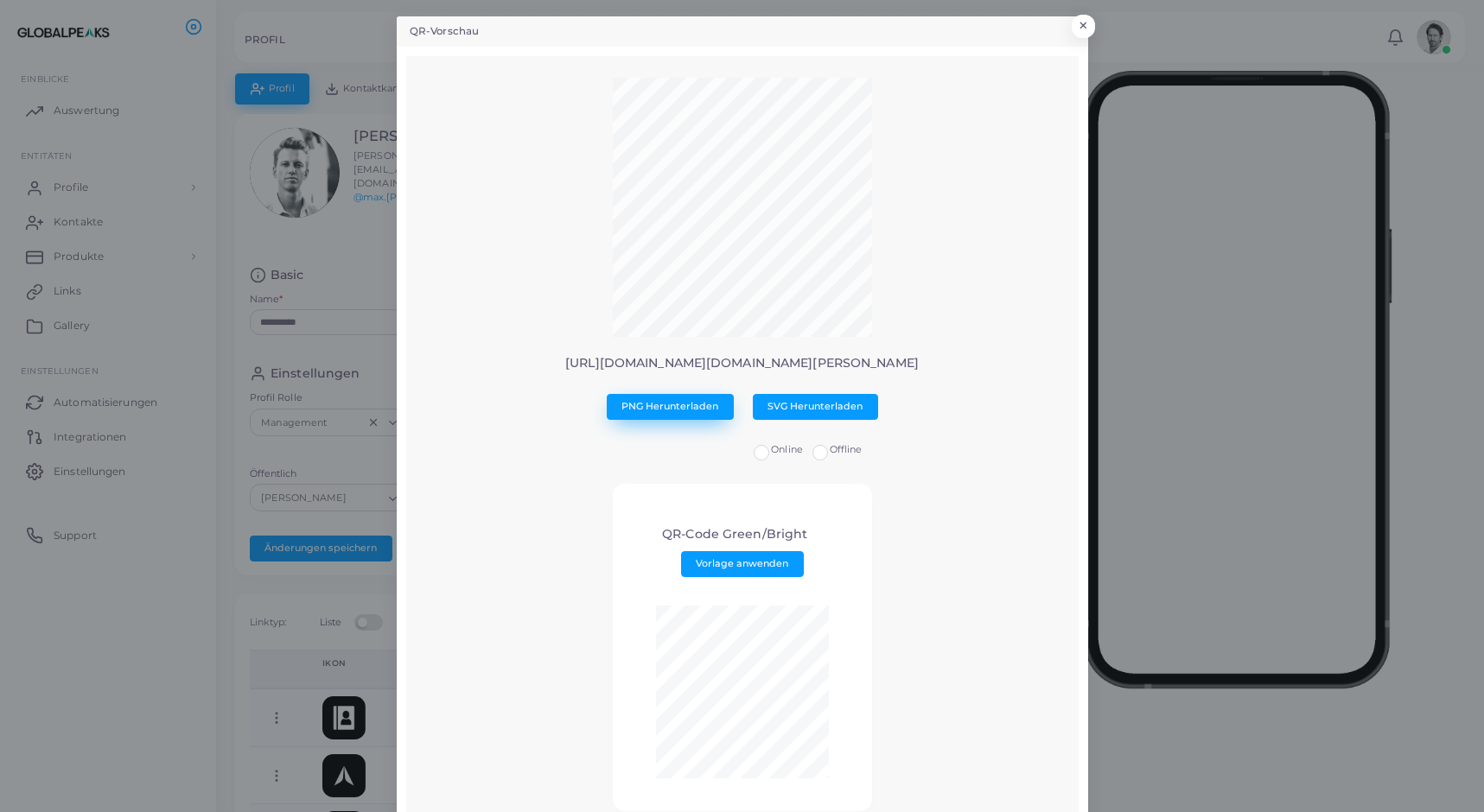
scroll to position [0, 0]
click at [664, 406] on span "PNG Herunterladen" at bounding box center [670, 406] width 96 height 13
click at [788, 408] on span "SVG Herunterladen" at bounding box center [814, 406] width 95 height 13
click at [1084, 22] on button "×" at bounding box center [1080, 30] width 23 height 22
